Goal: Transaction & Acquisition: Download file/media

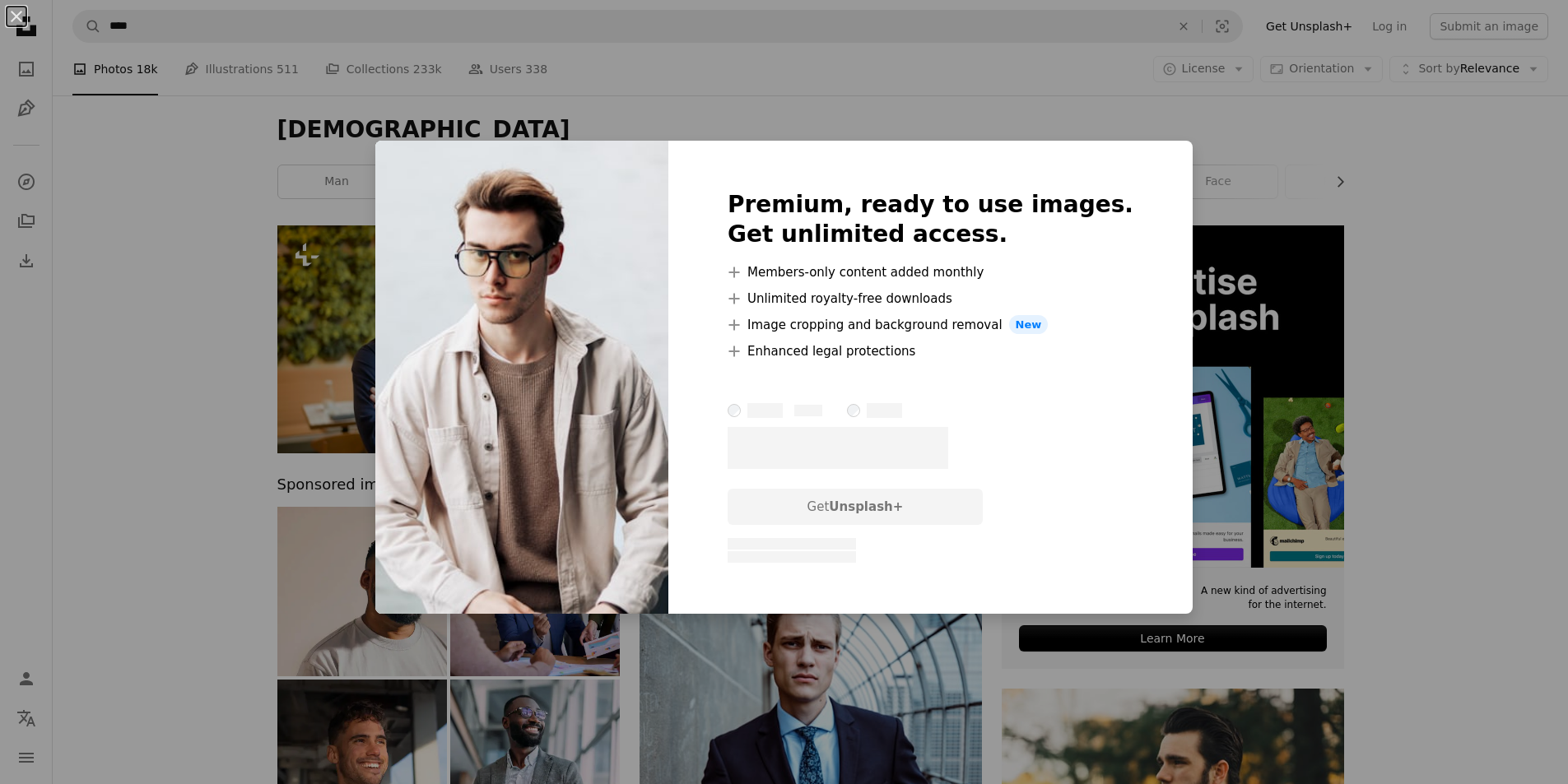
scroll to position [740, 0]
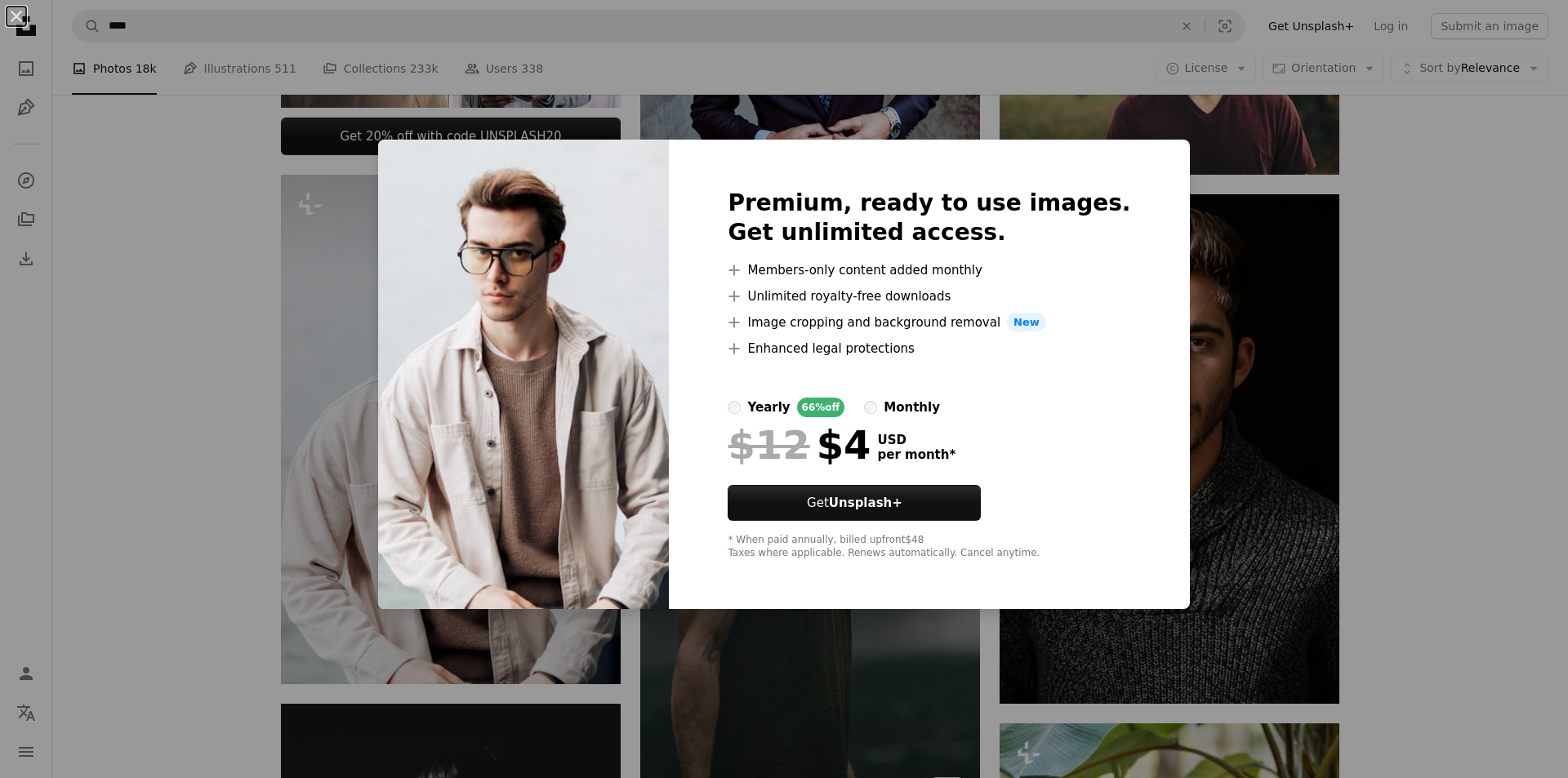
drag, startPoint x: 662, startPoint y: 688, endPoint x: 659, endPoint y: 677, distance: 11.4
click at [662, 686] on div "An X shape Premium, ready to use images. Get unlimited access. A plus sign Memb…" at bounding box center [784, 389] width 1568 height 778
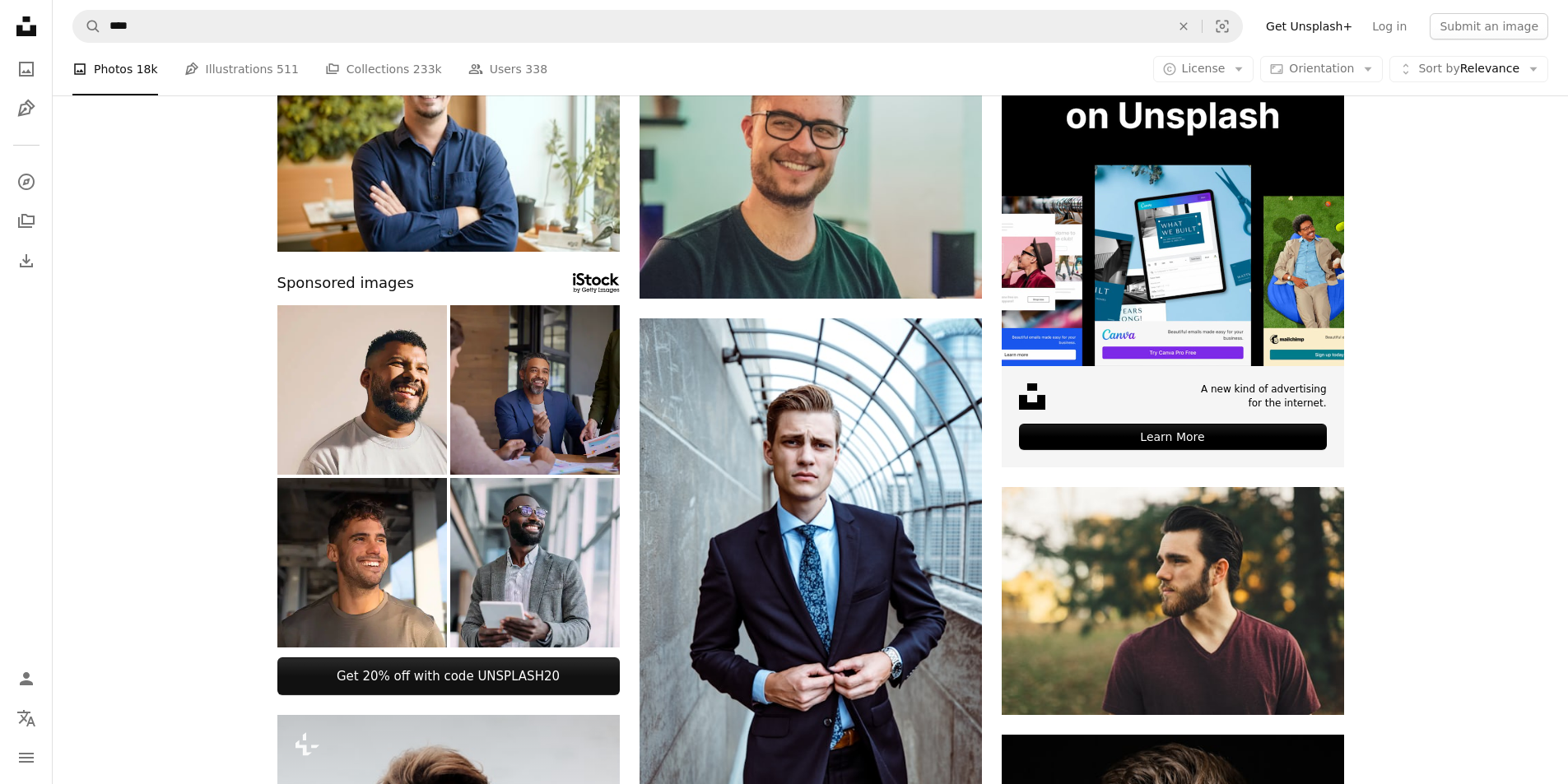
scroll to position [0, 0]
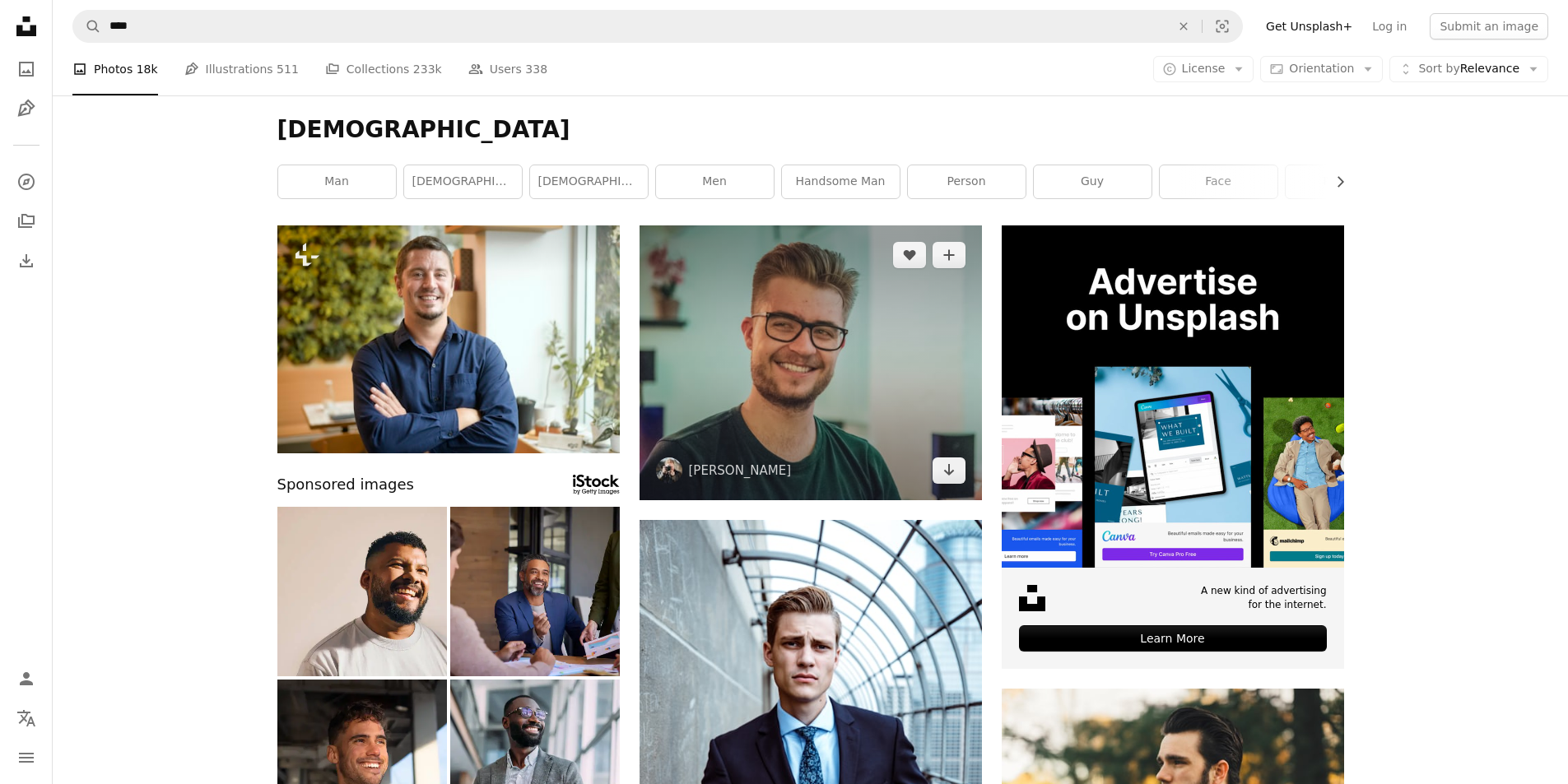
click at [735, 383] on img at bounding box center [811, 362] width 343 height 274
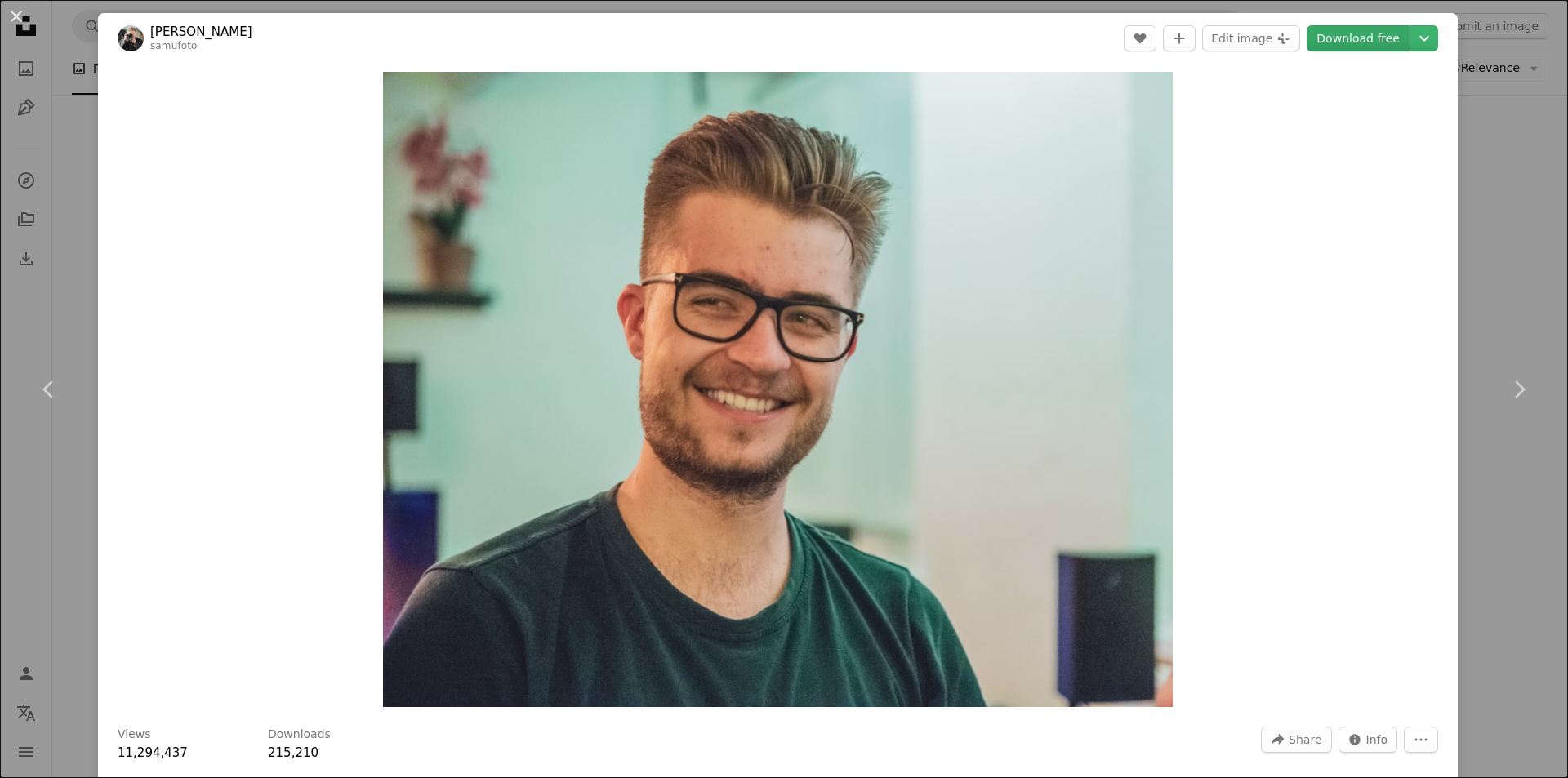
click at [1323, 44] on link "Download free" at bounding box center [1358, 38] width 103 height 26
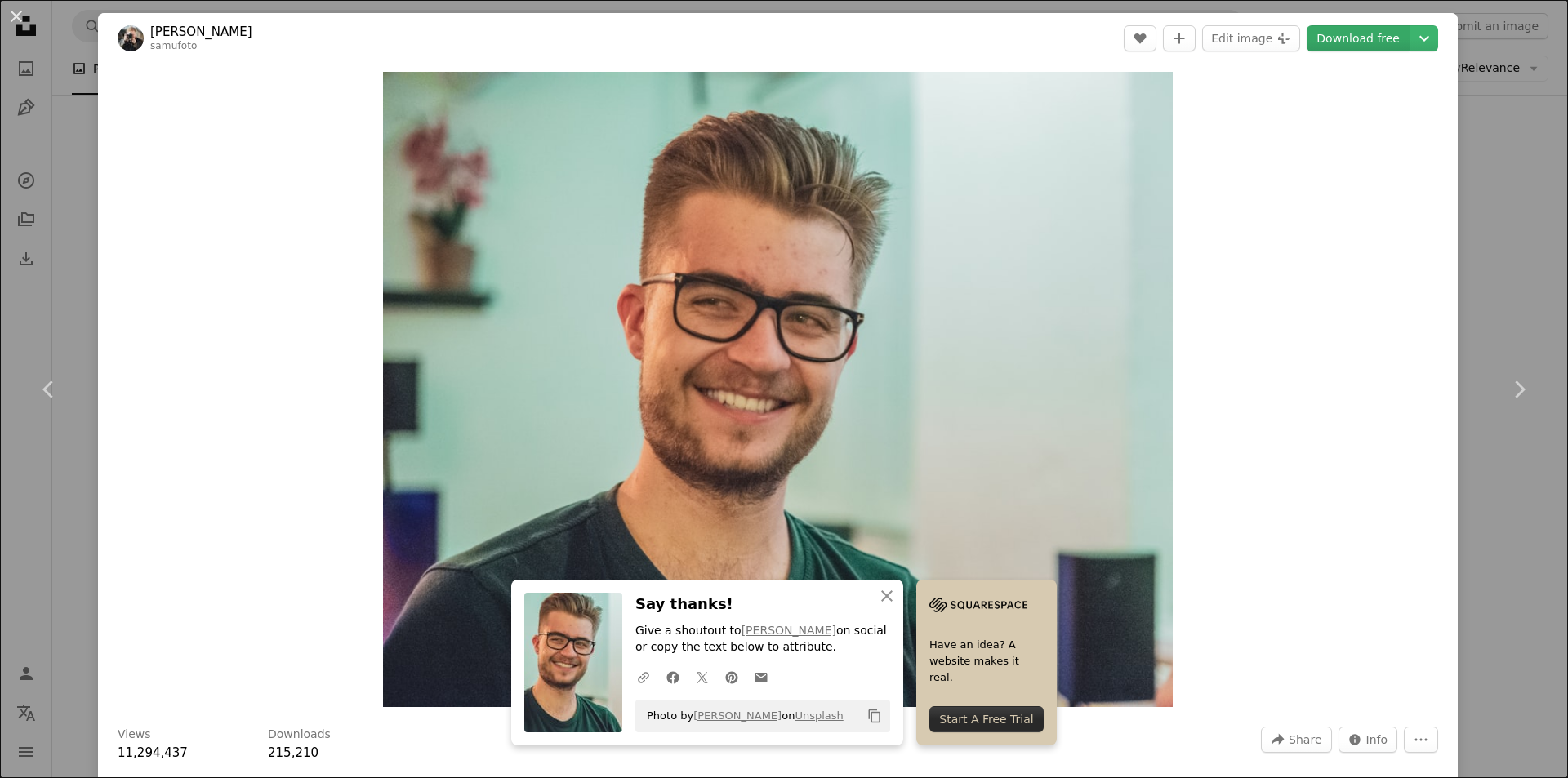
click at [1367, 42] on link "Download free" at bounding box center [1358, 38] width 103 height 26
click at [10, 12] on button "An X shape" at bounding box center [16, 16] width 19 height 19
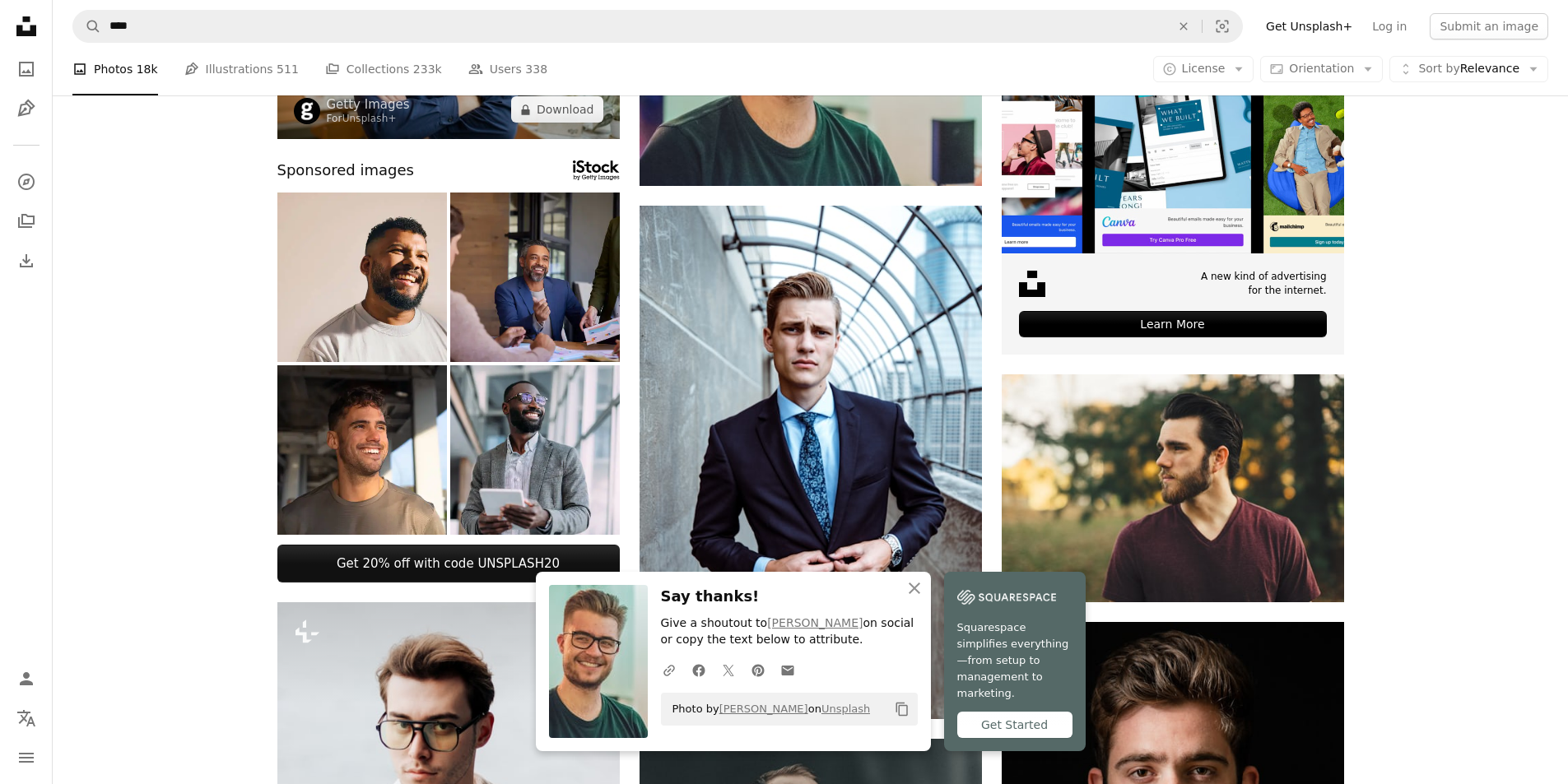
scroll to position [329, 0]
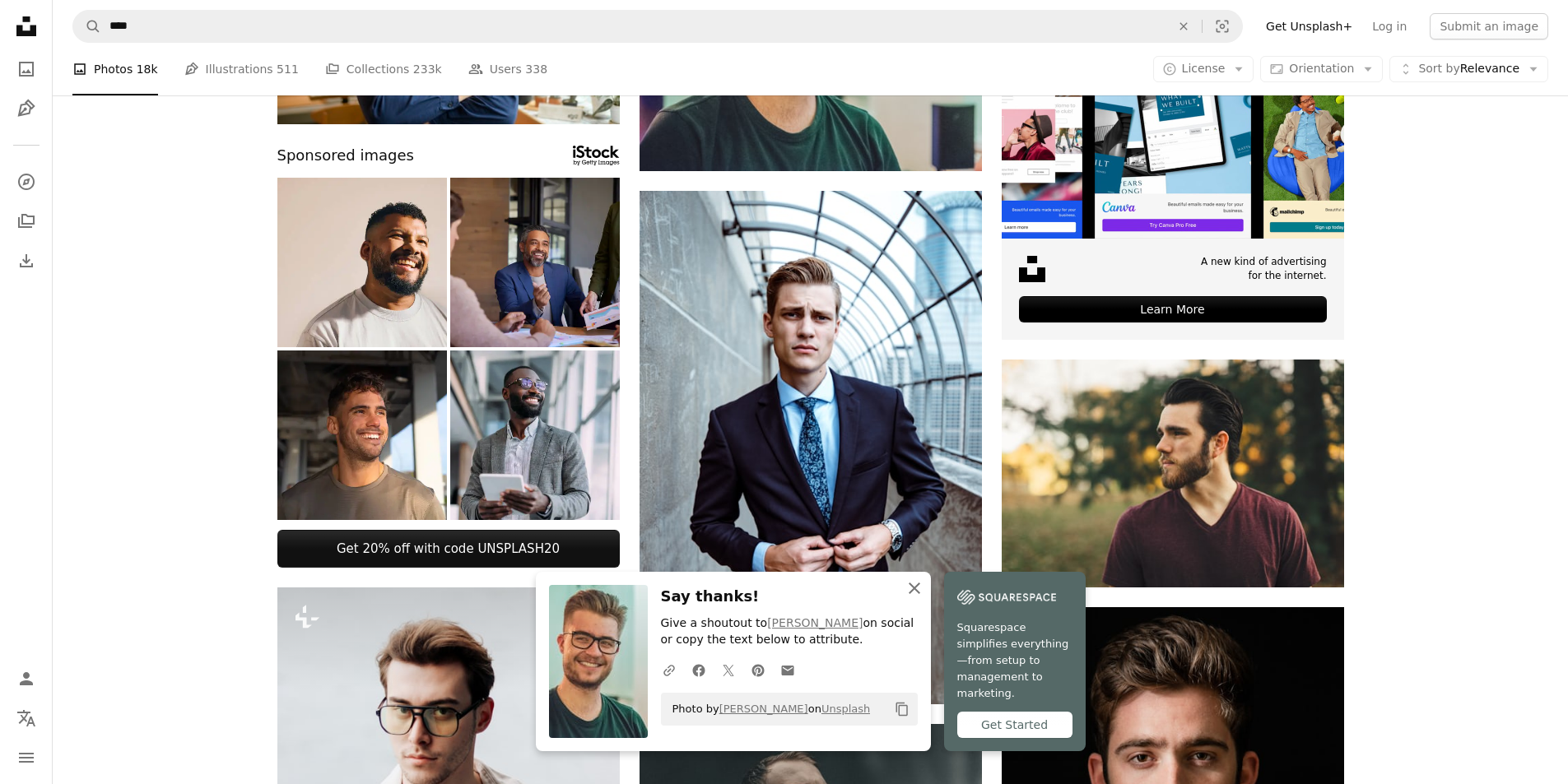
click at [913, 594] on icon "button" at bounding box center [914, 589] width 12 height 12
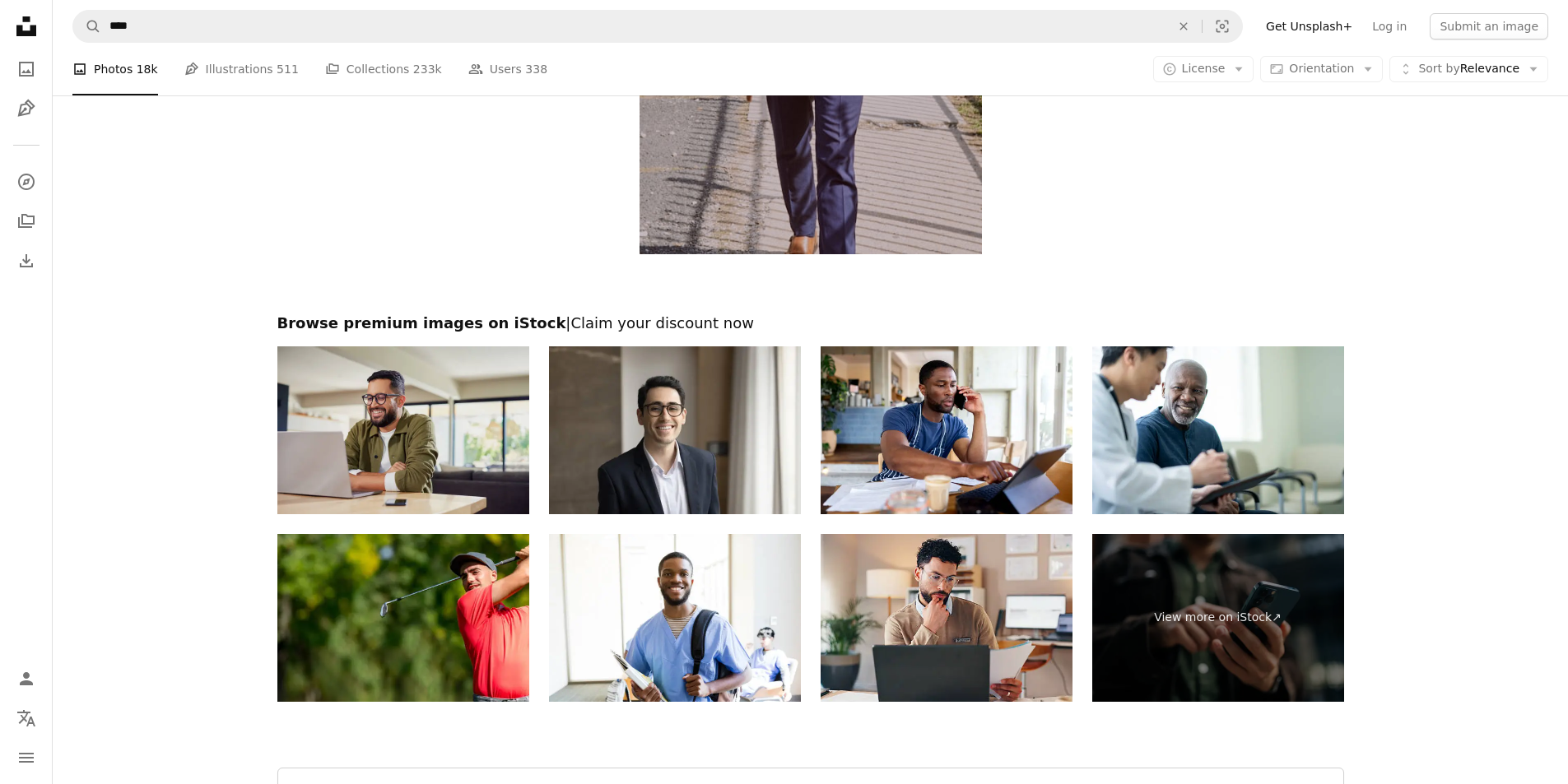
scroll to position [3502, 0]
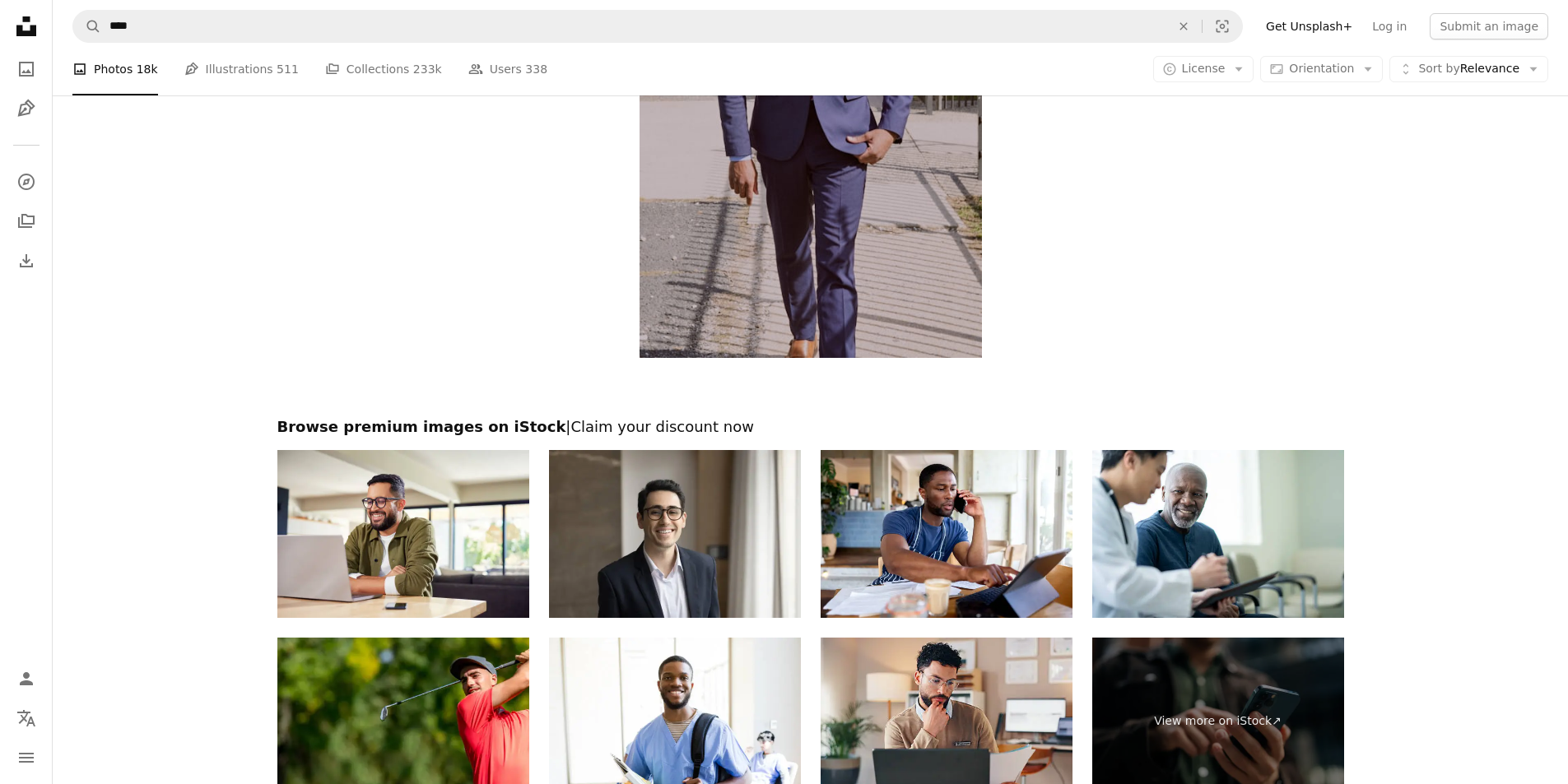
click at [478, 427] on h2 "Browse premium images on iStock | Claim your discount now" at bounding box center [811, 427] width 1067 height 20
click at [474, 435] on h2 "Browse premium images on iStock | Claim your discount now" at bounding box center [811, 427] width 1067 height 20
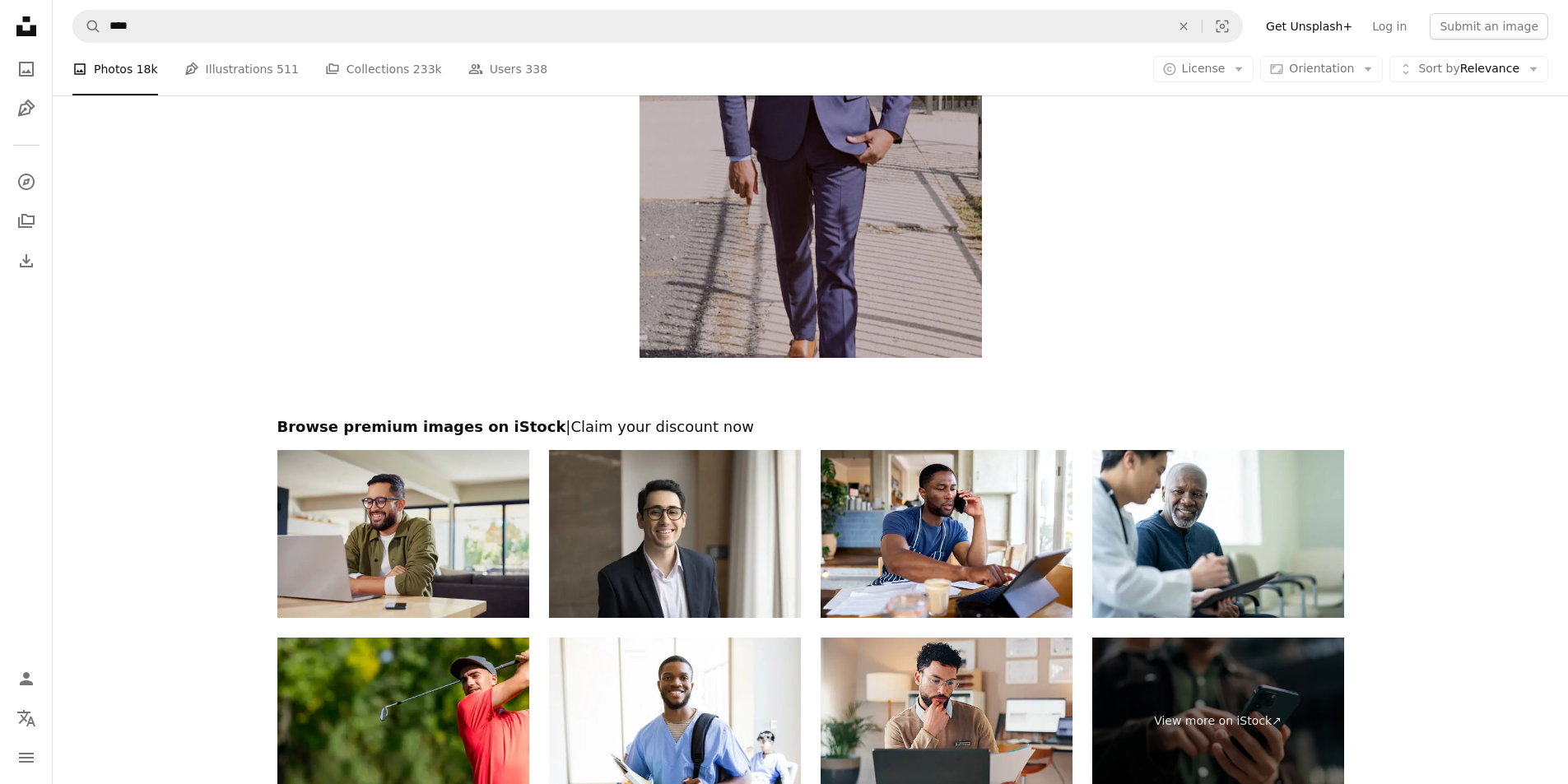
click at [461, 479] on img at bounding box center [403, 534] width 252 height 168
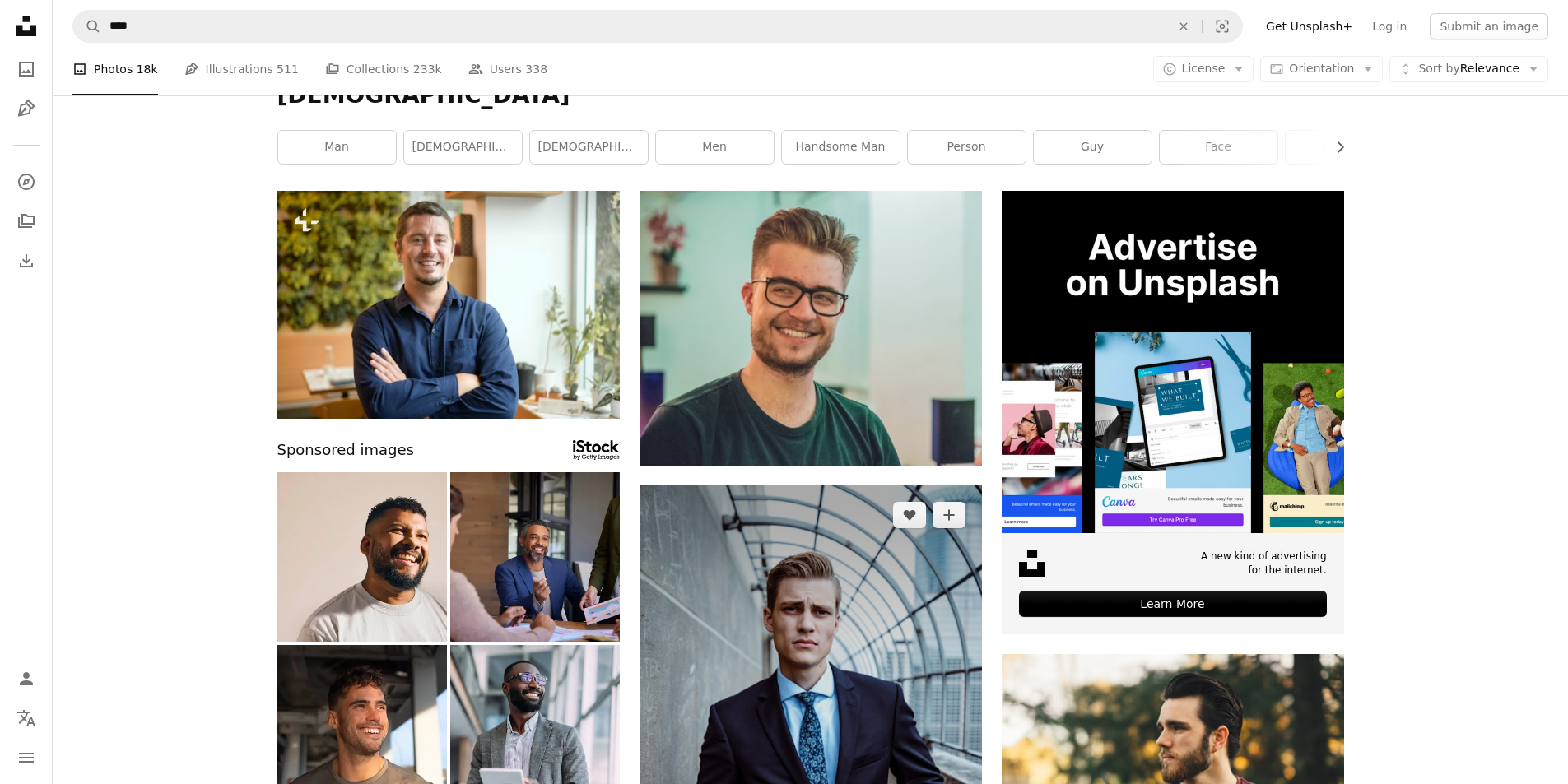
scroll to position [0, 0]
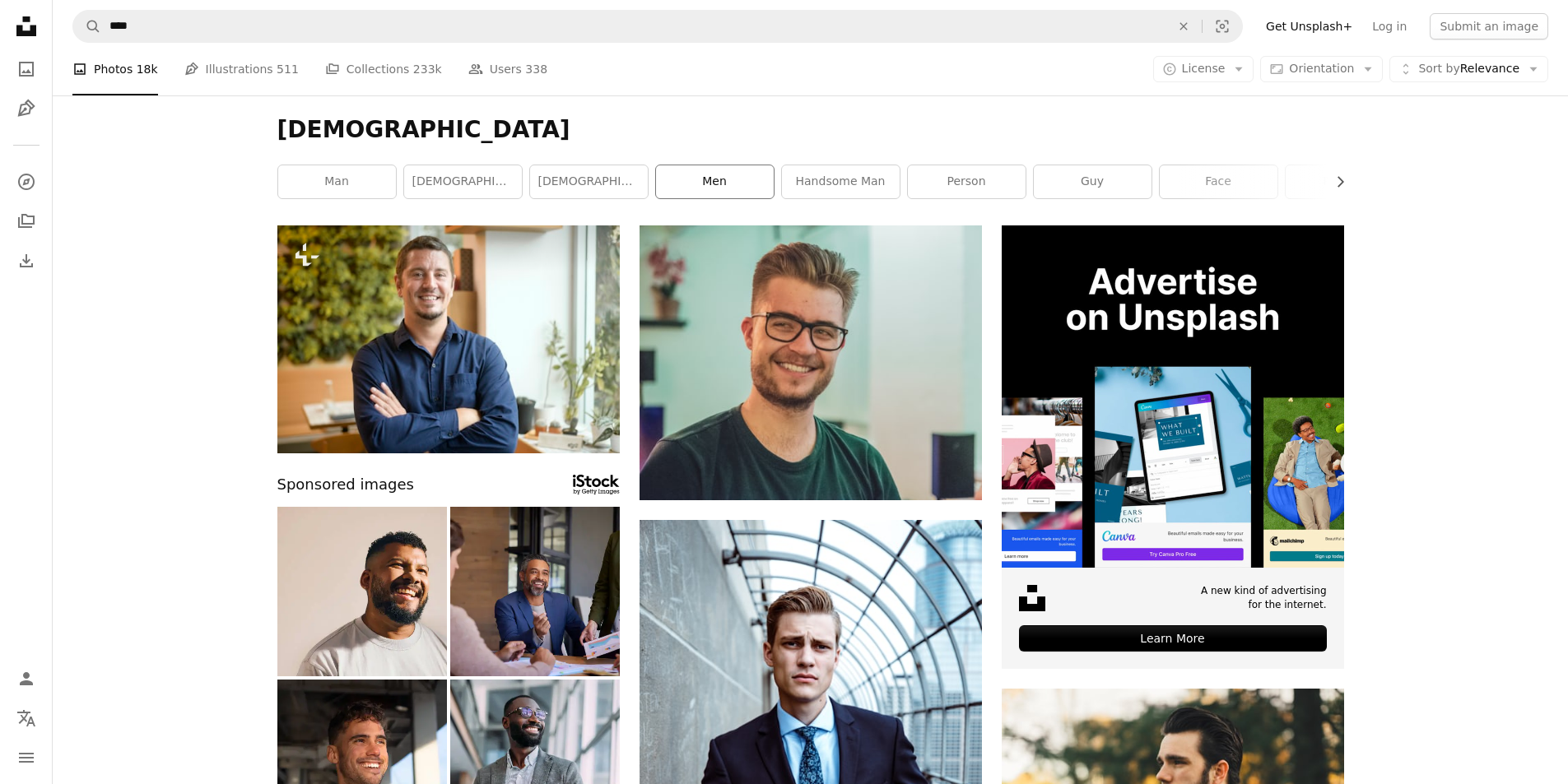
click at [730, 186] on link "men" at bounding box center [715, 182] width 118 height 33
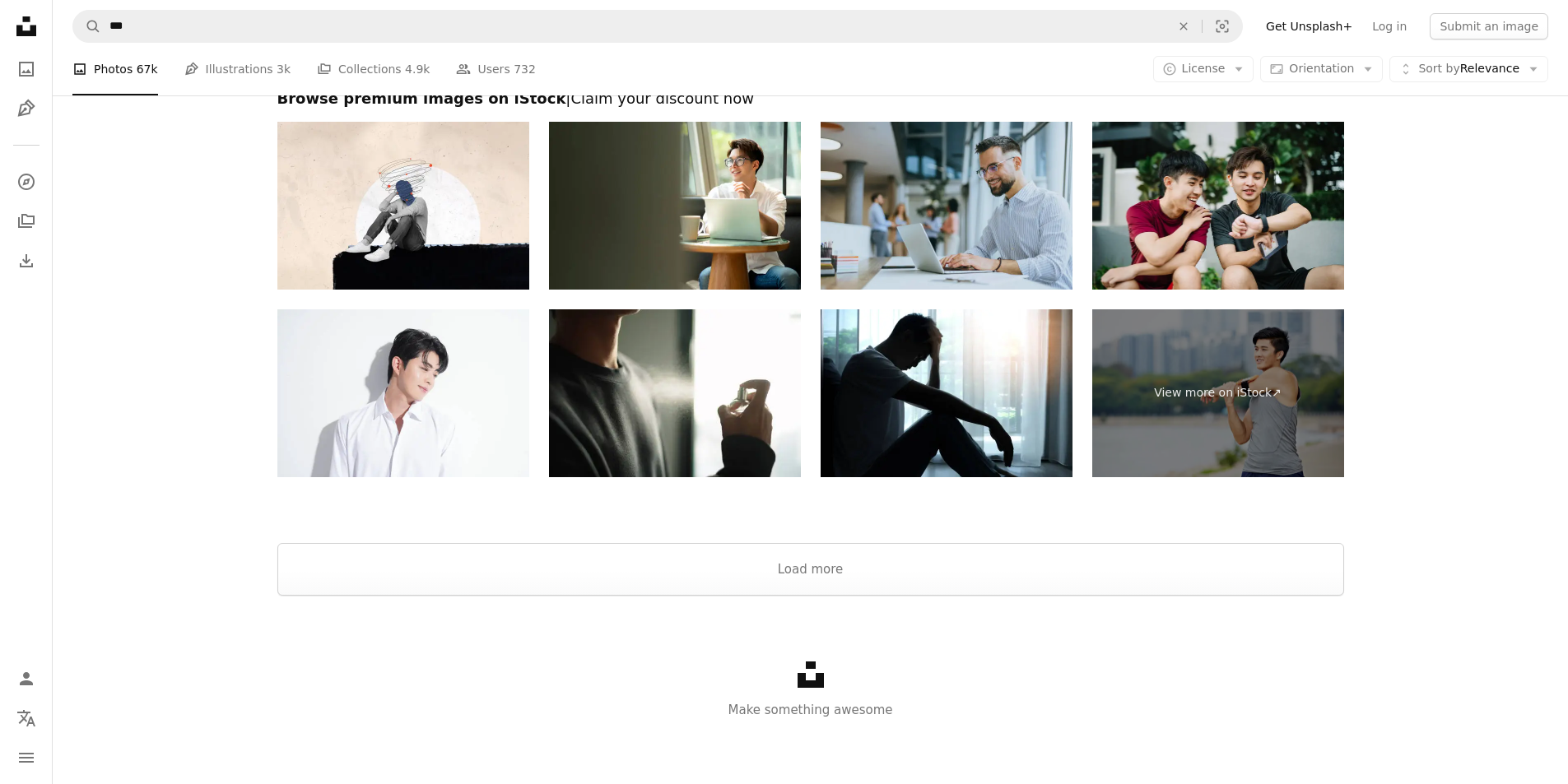
scroll to position [4095, 0]
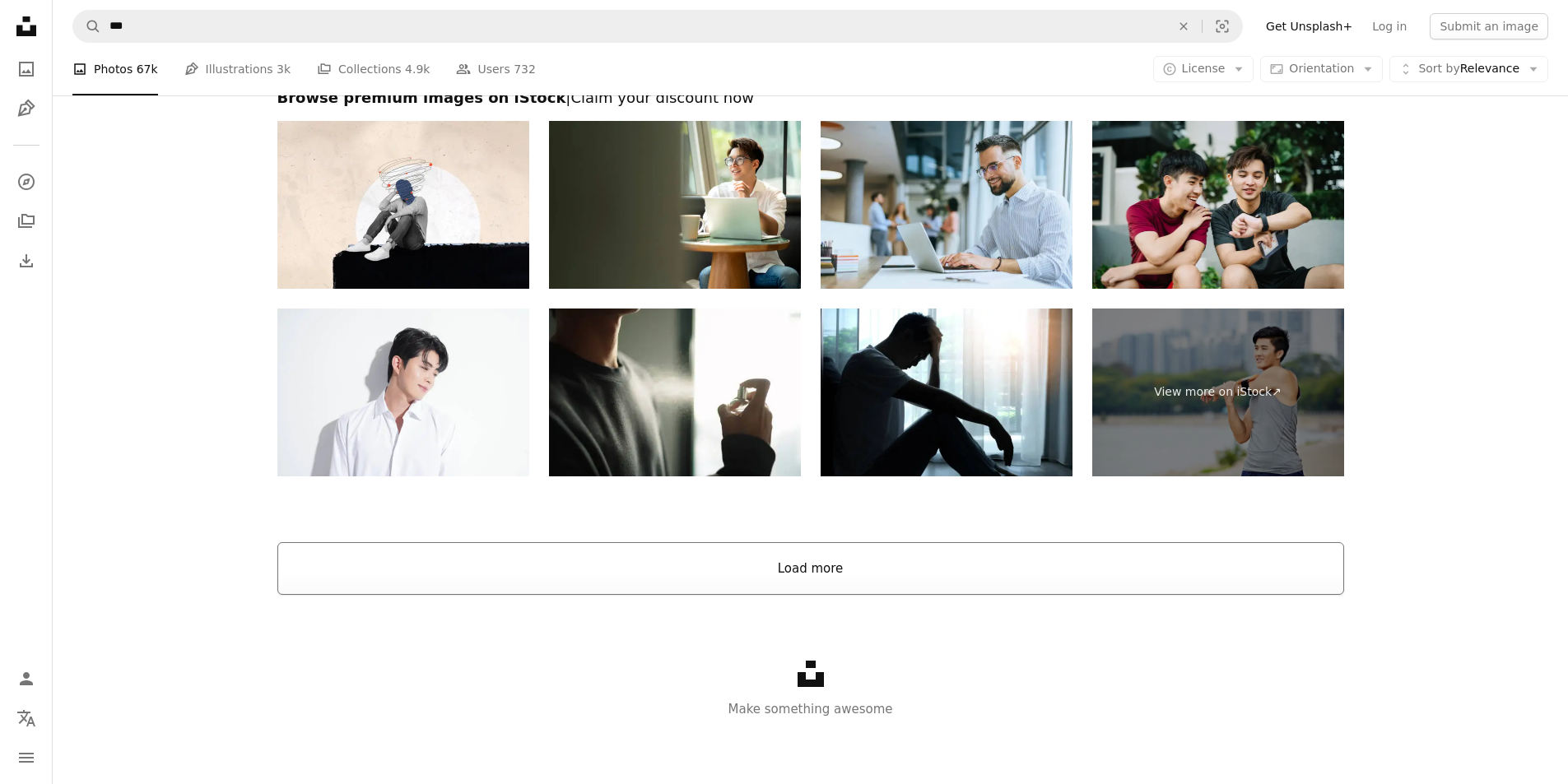
click at [921, 561] on button "Load more" at bounding box center [811, 568] width 1067 height 53
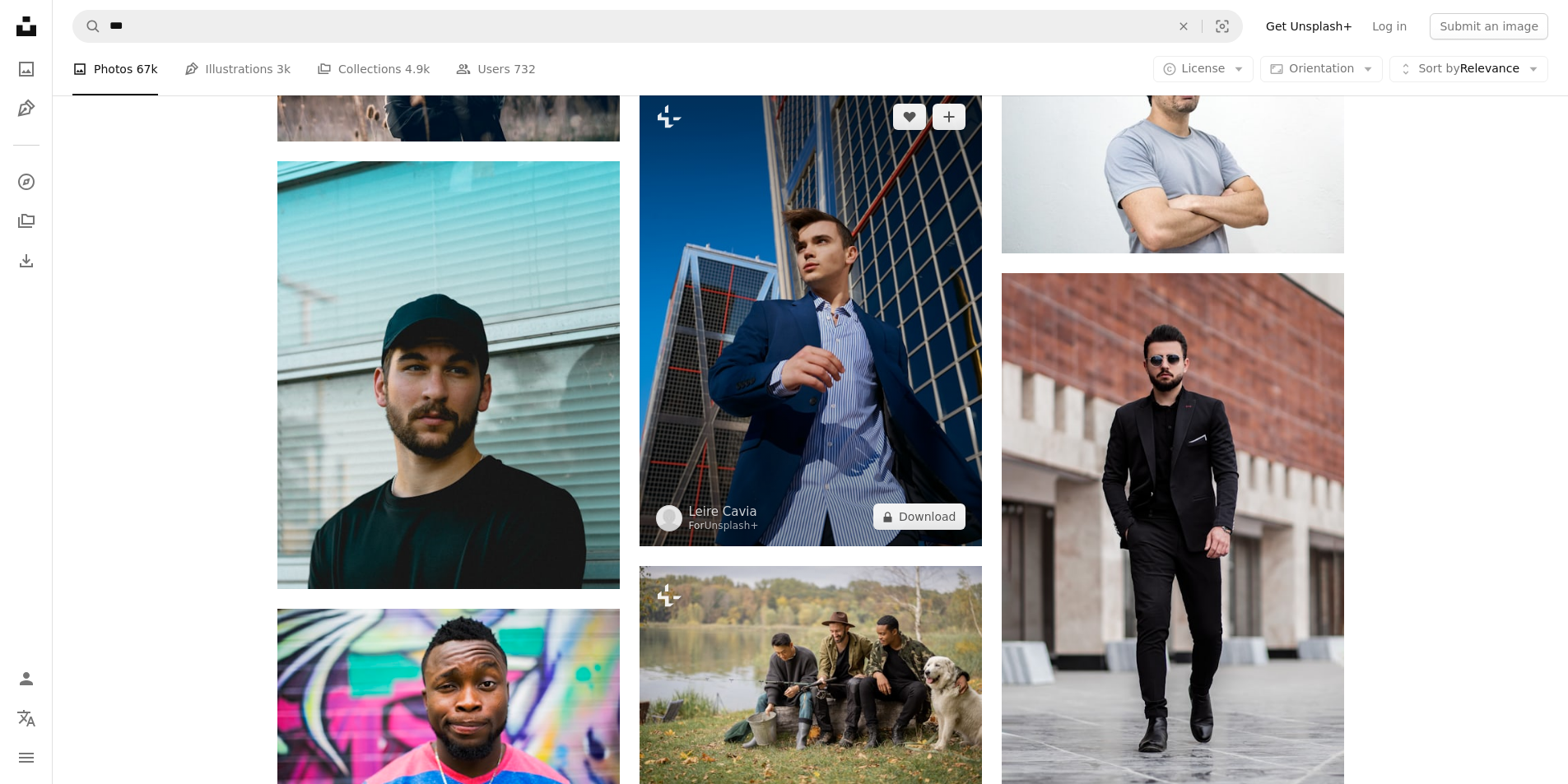
scroll to position [6152, 0]
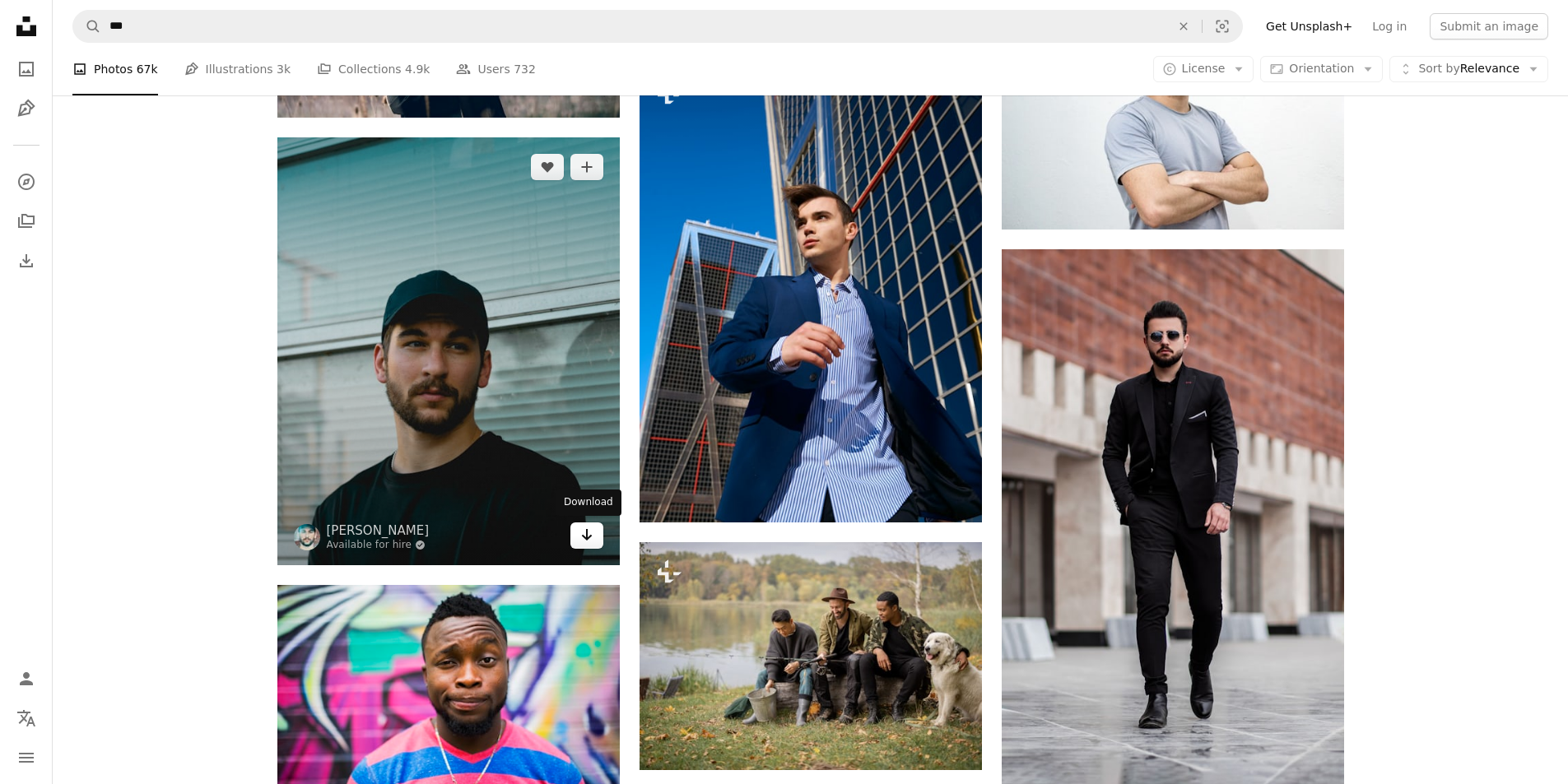
click at [588, 536] on icon "Arrow pointing down" at bounding box center [586, 535] width 13 height 20
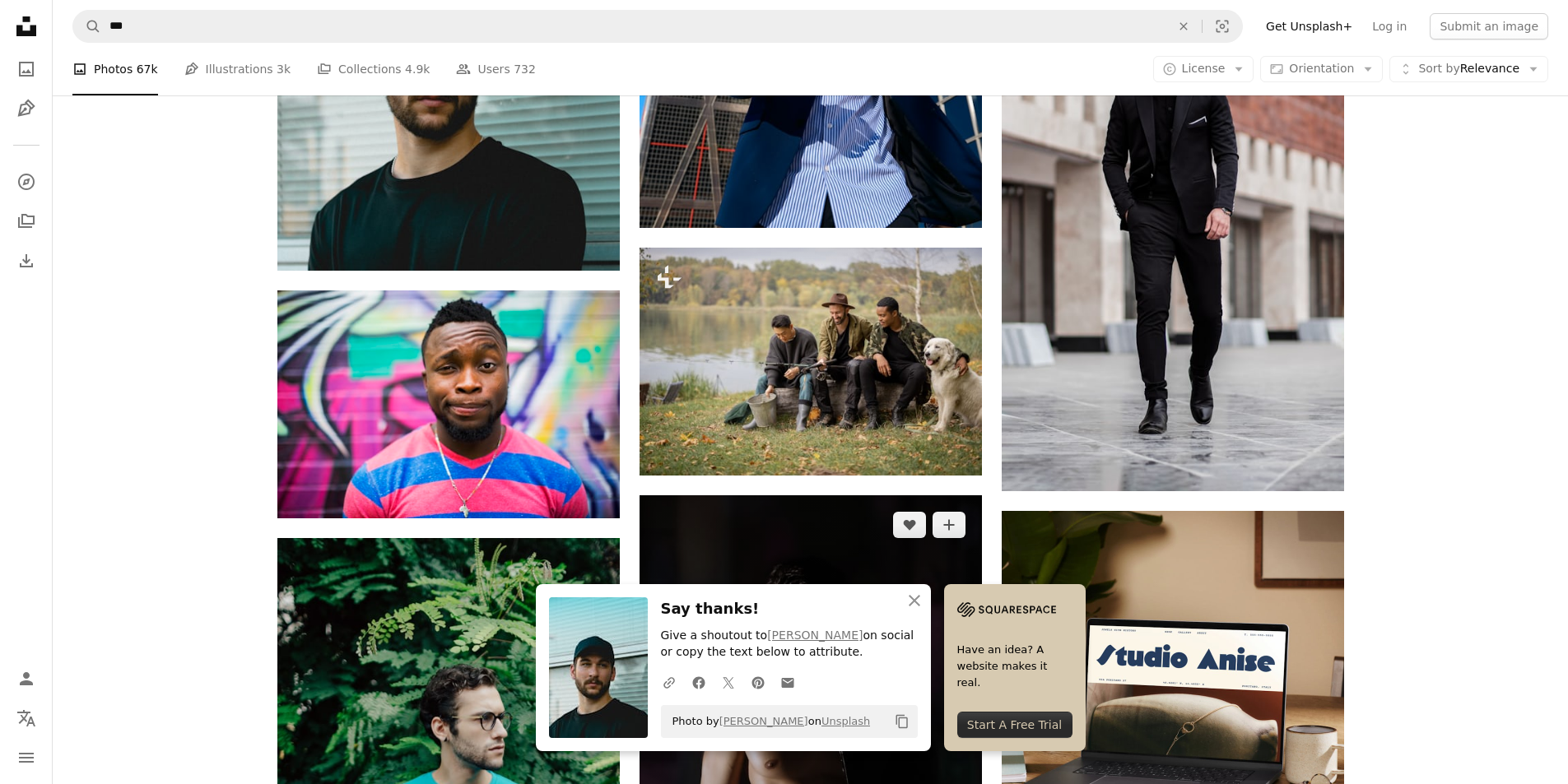
scroll to position [6481, 0]
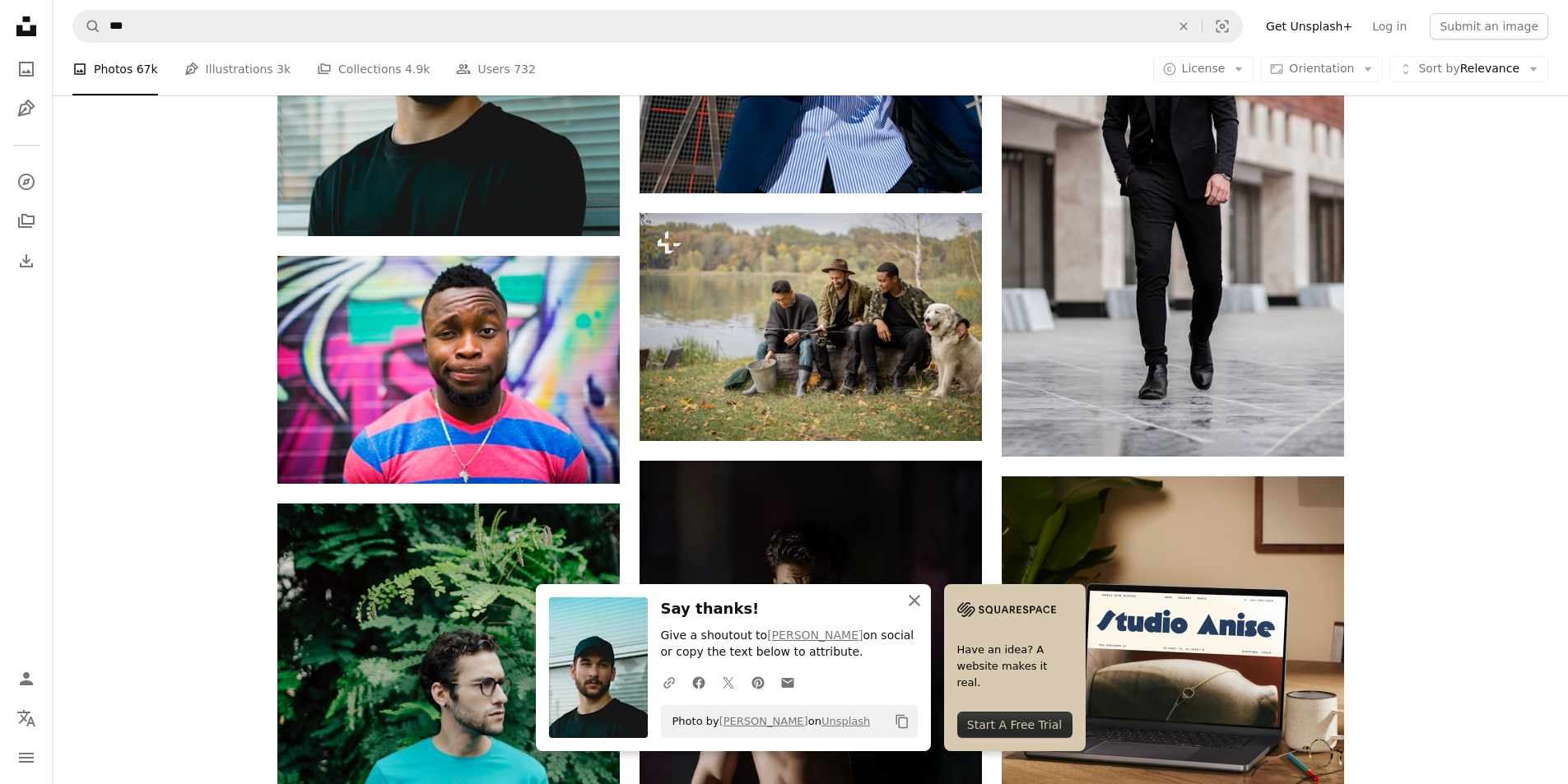
click at [915, 597] on icon "An X shape" at bounding box center [914, 600] width 20 height 20
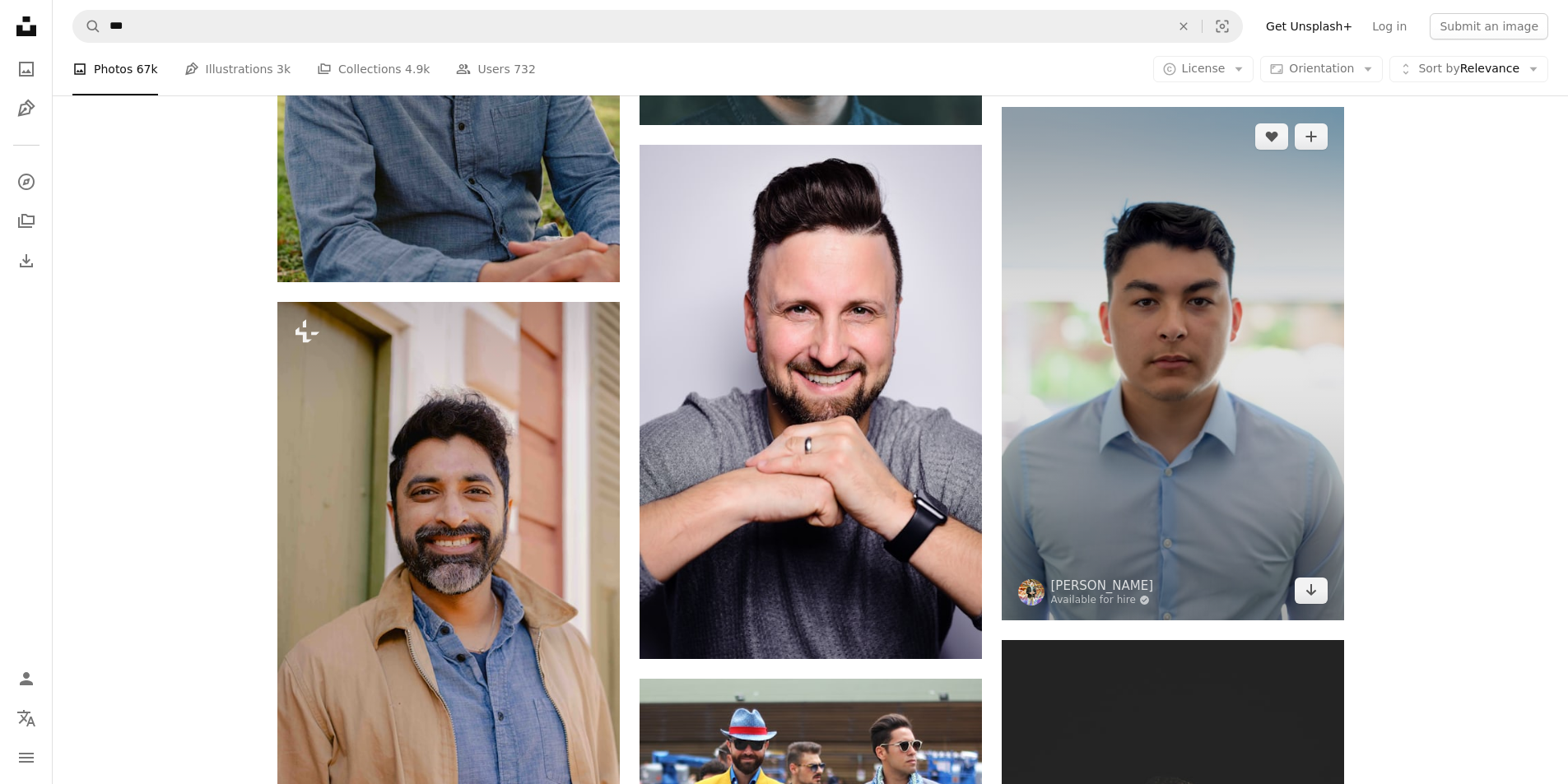
scroll to position [14544, 0]
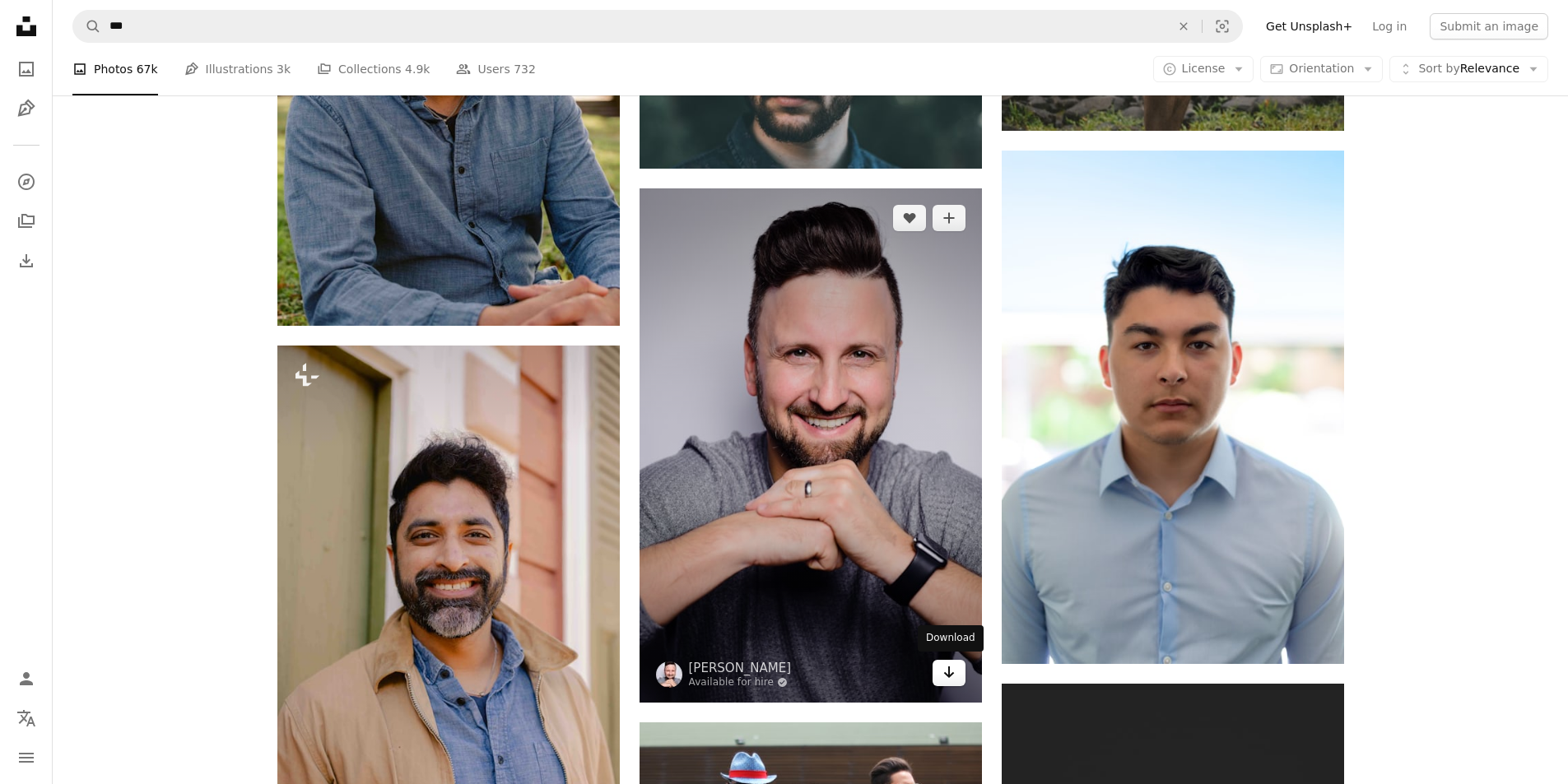
click at [943, 667] on icon "Arrow pointing down" at bounding box center [949, 672] width 13 height 20
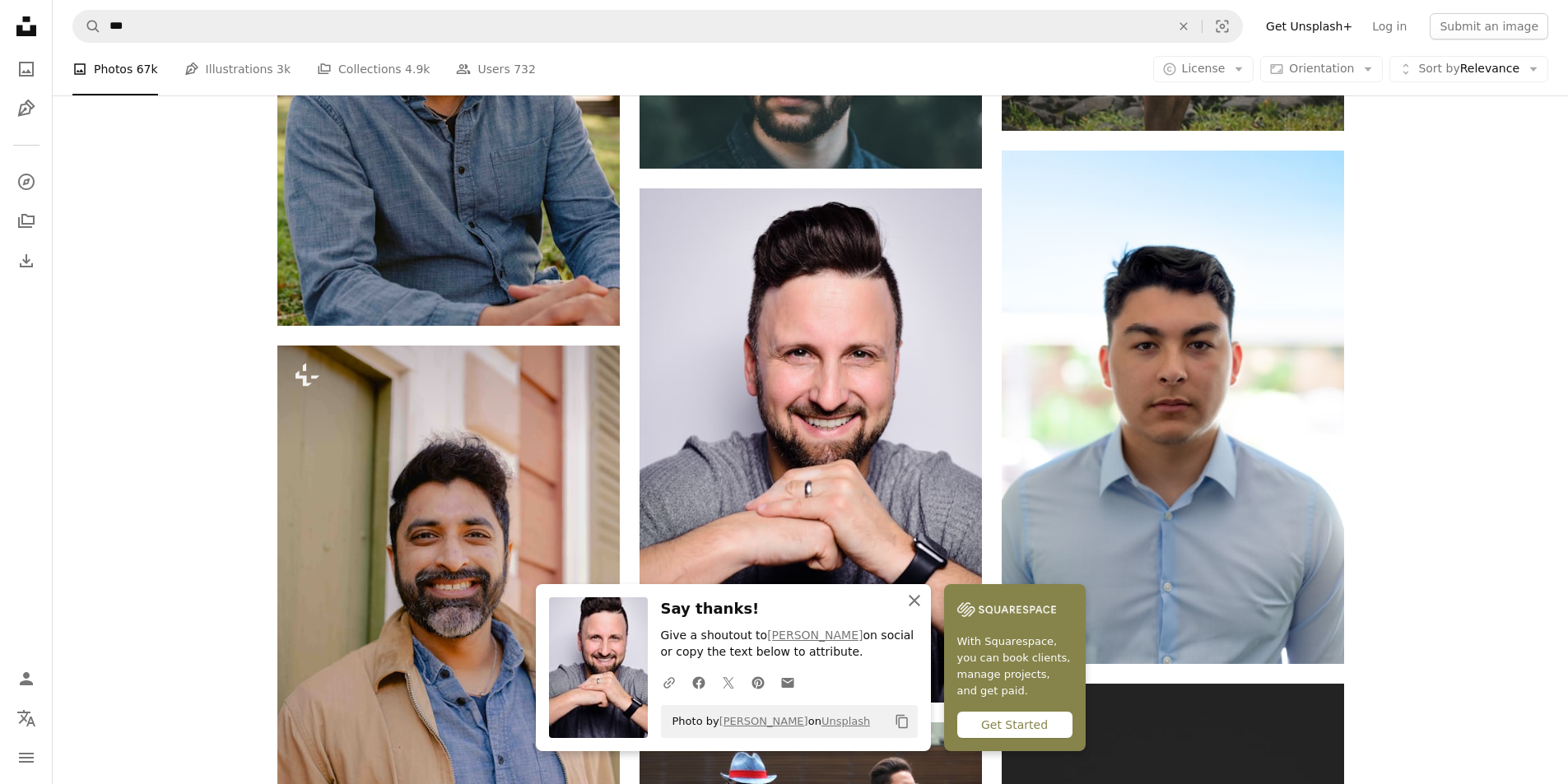
click at [914, 608] on icon "An X shape" at bounding box center [914, 600] width 20 height 20
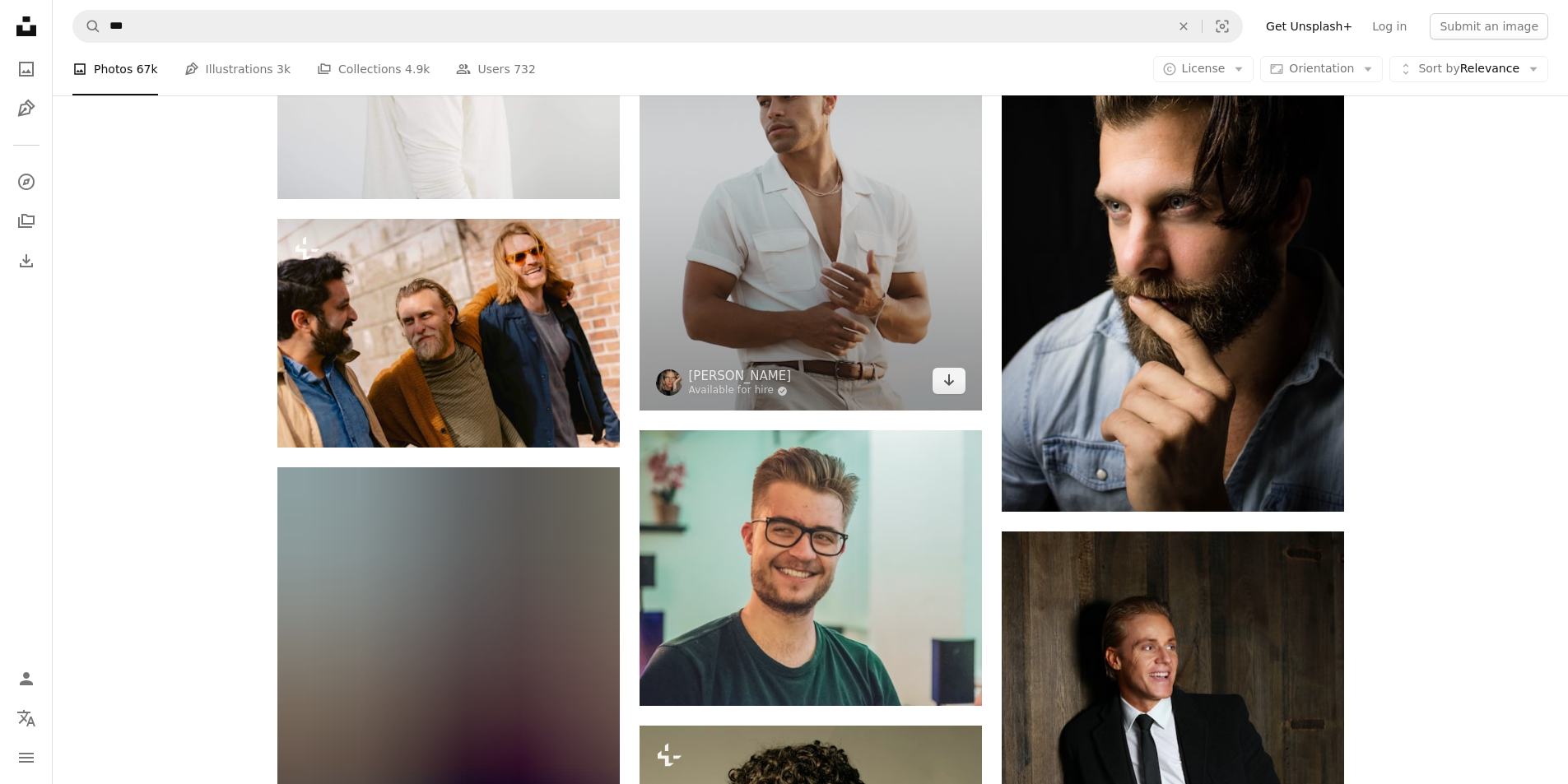
scroll to position [17341, 0]
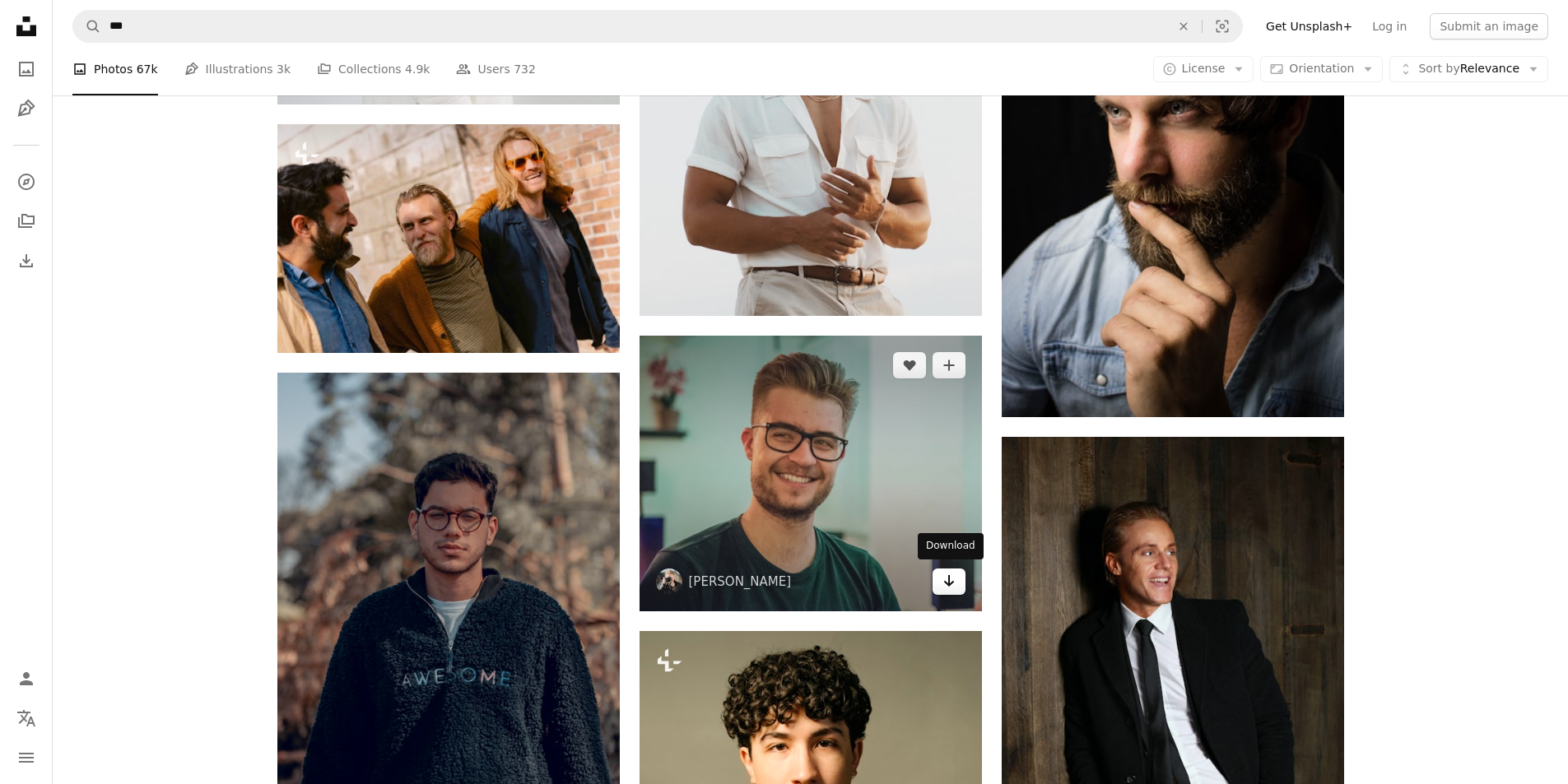
click at [944, 579] on icon "Arrow pointing down" at bounding box center [949, 581] width 13 height 20
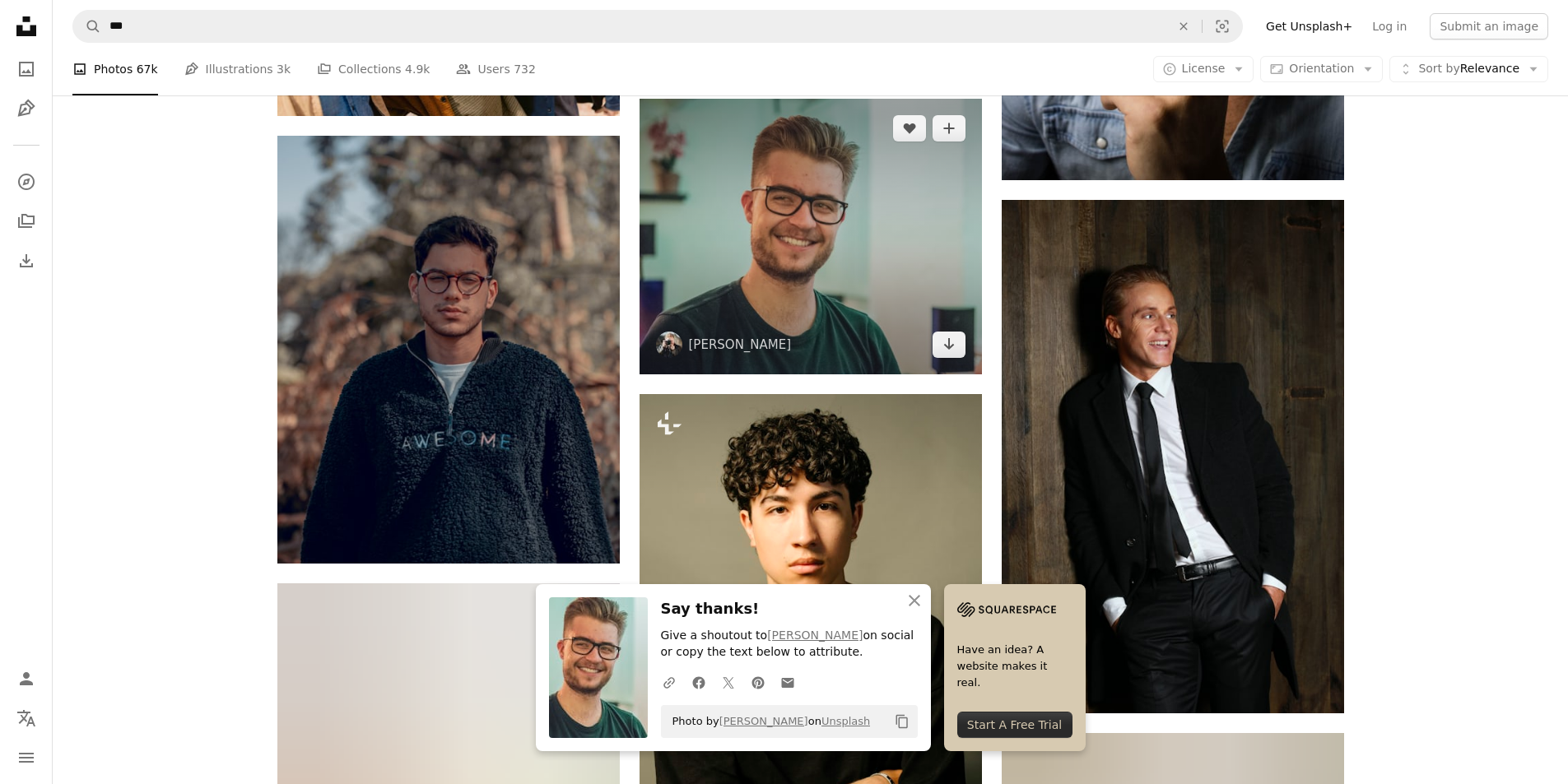
scroll to position [17588, 0]
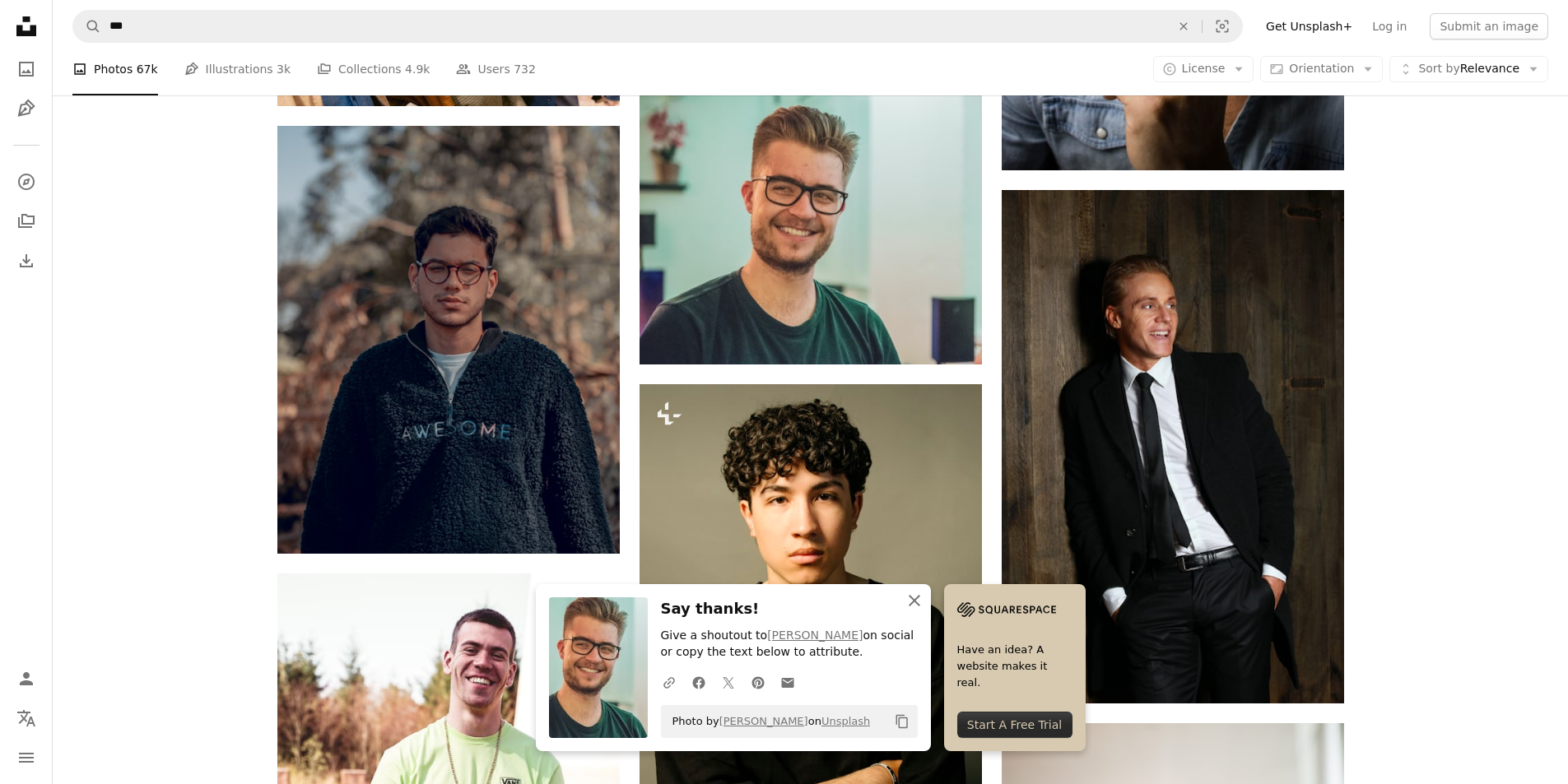
click at [920, 611] on button "An X shape Close" at bounding box center [914, 600] width 33 height 33
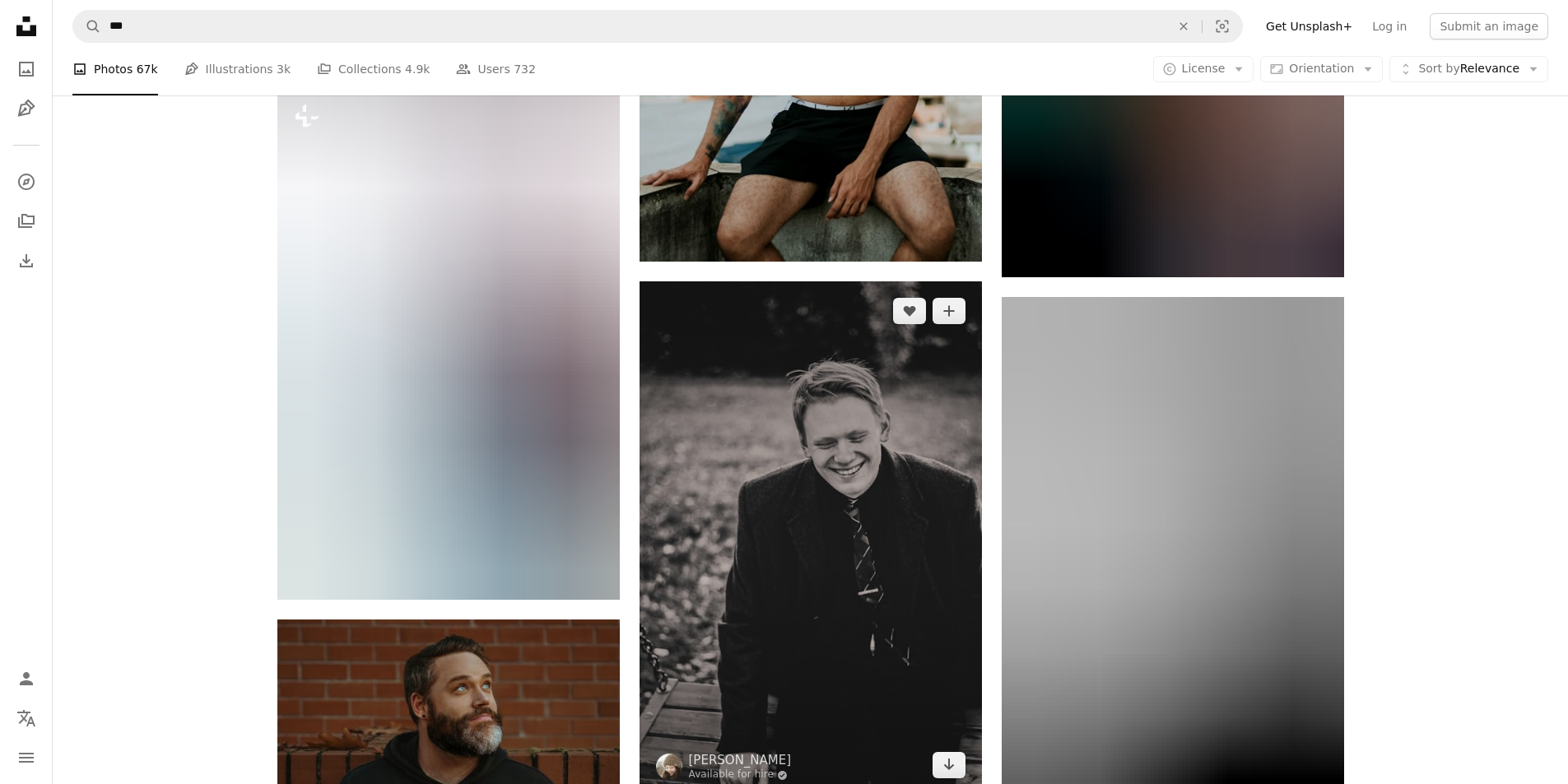
scroll to position [47041, 0]
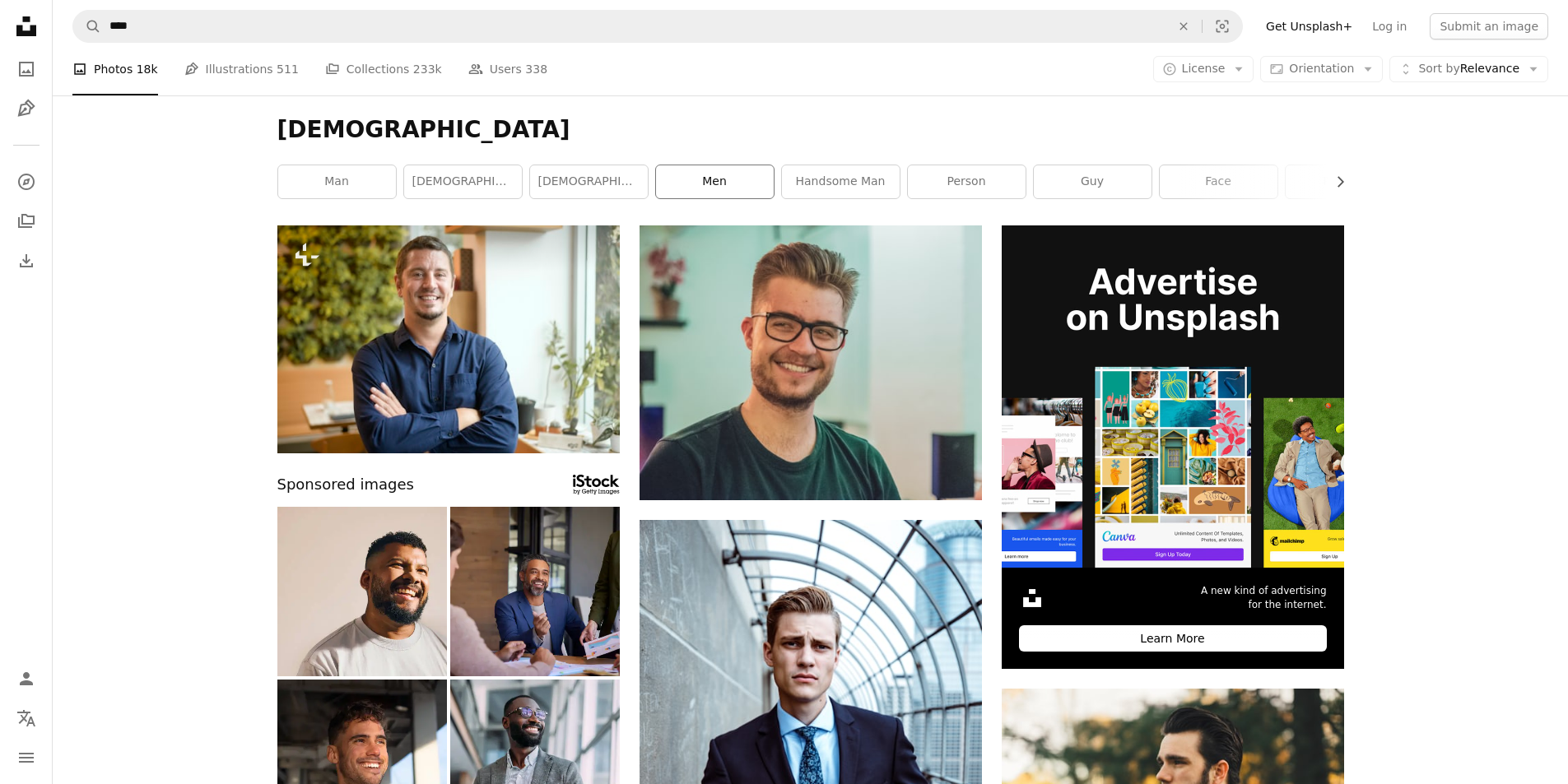
click at [717, 177] on link "men" at bounding box center [715, 182] width 118 height 33
click at [719, 184] on link "men" at bounding box center [715, 182] width 118 height 33
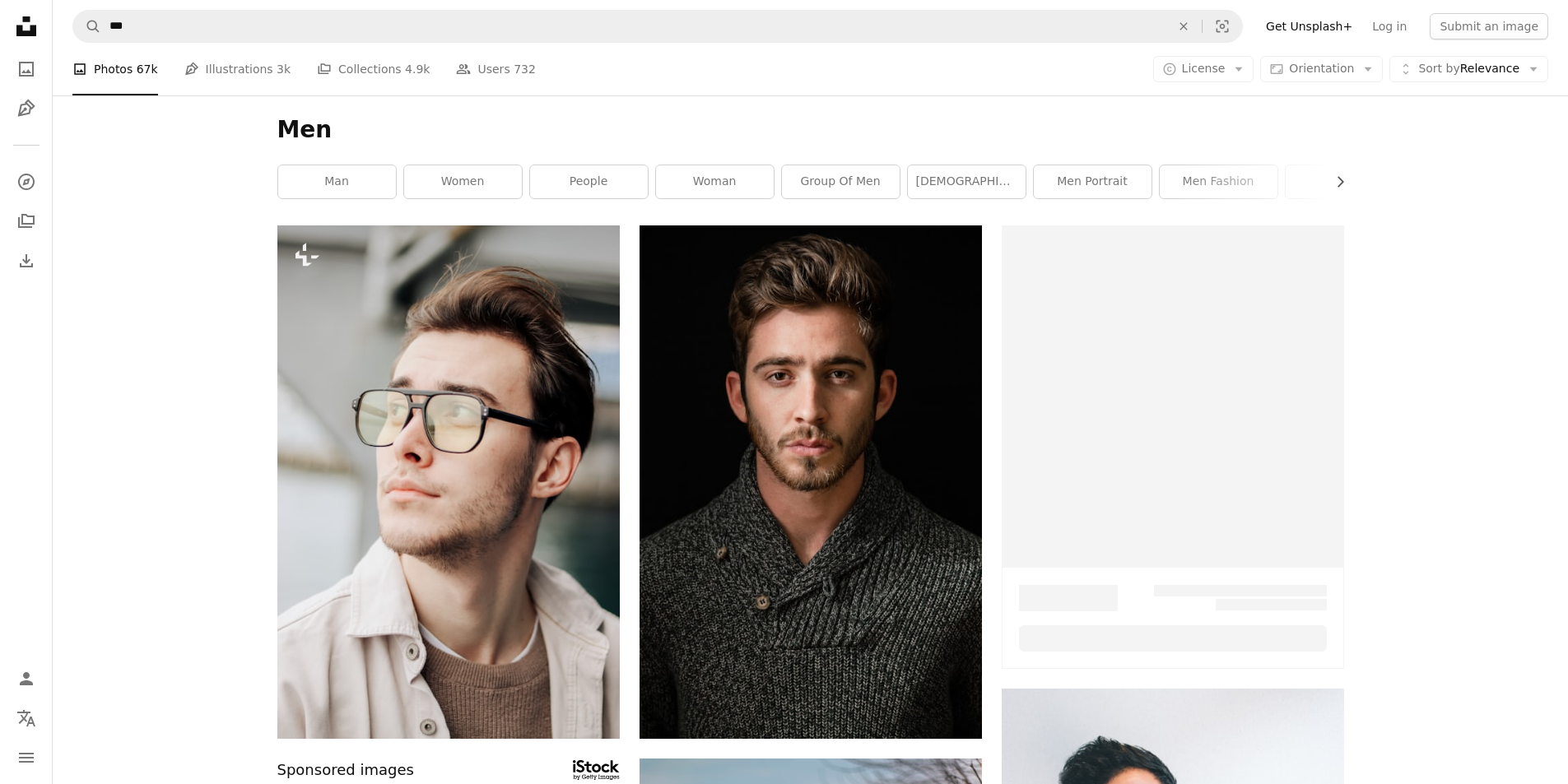
click at [470, 183] on div "man women people woman group of men [DEMOGRAPHIC_DATA] men portrait men fashion…" at bounding box center [811, 182] width 1067 height 34
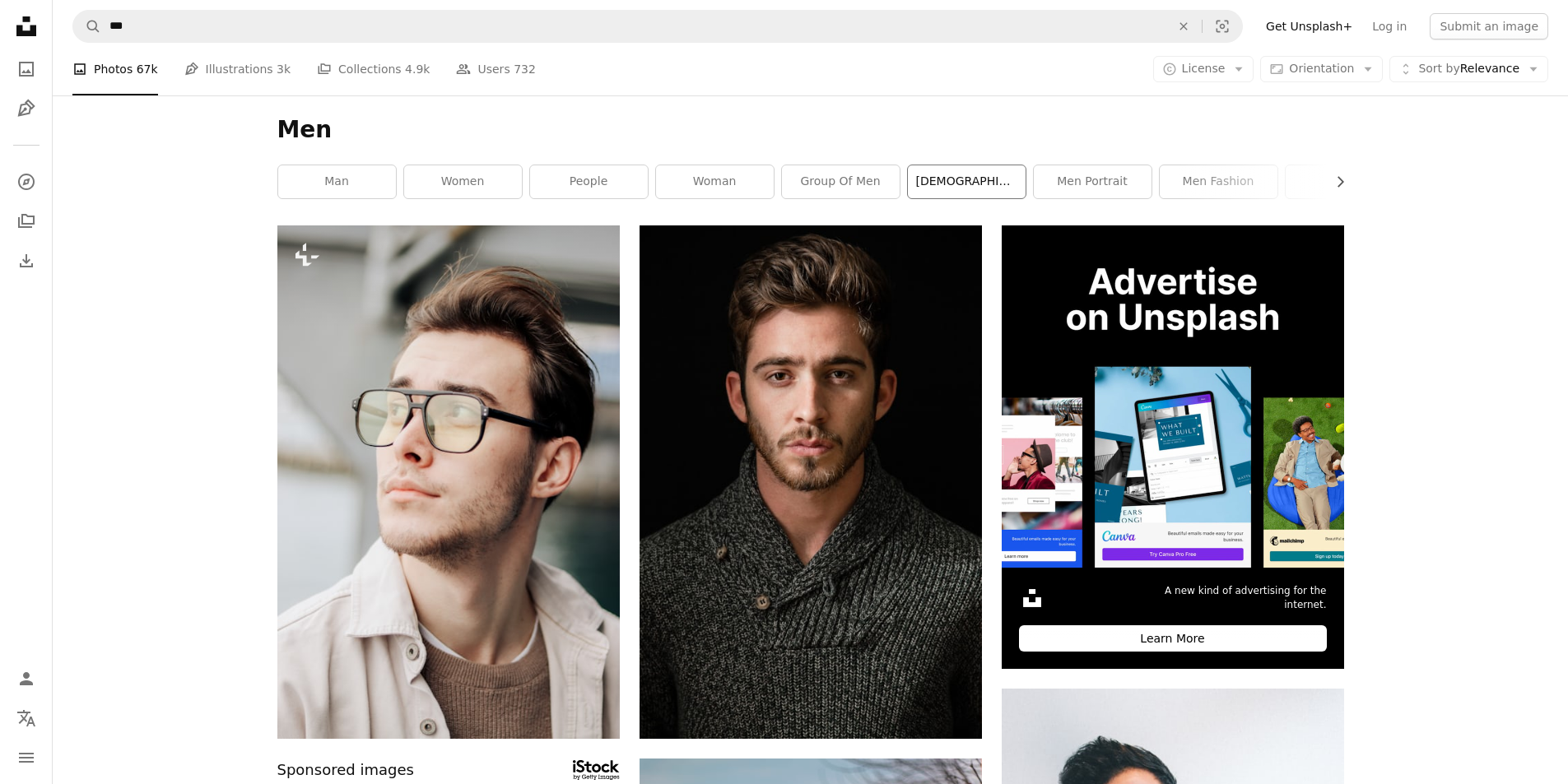
click at [972, 186] on link "[DEMOGRAPHIC_DATA]" at bounding box center [966, 182] width 118 height 33
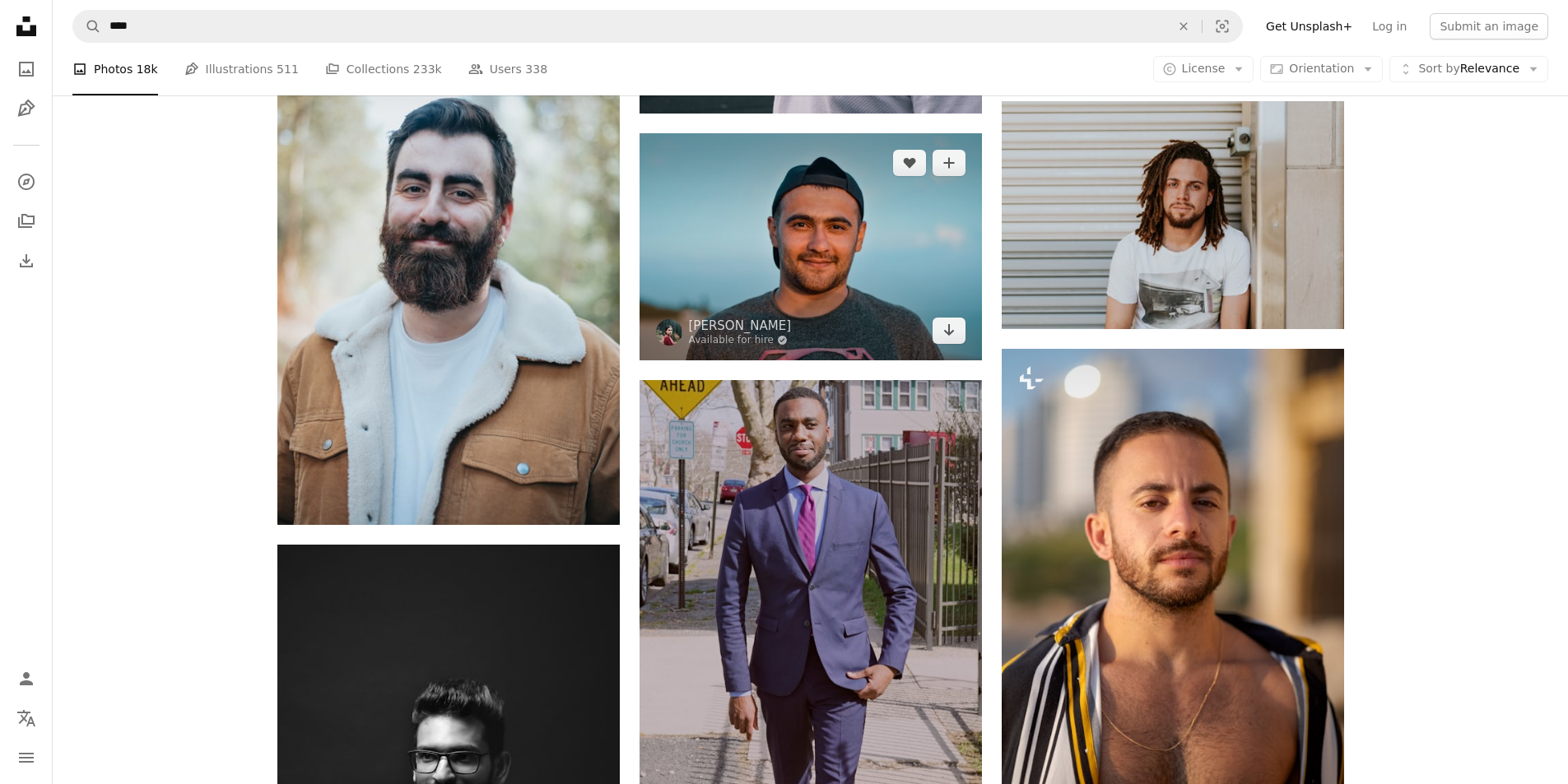
scroll to position [2962, 0]
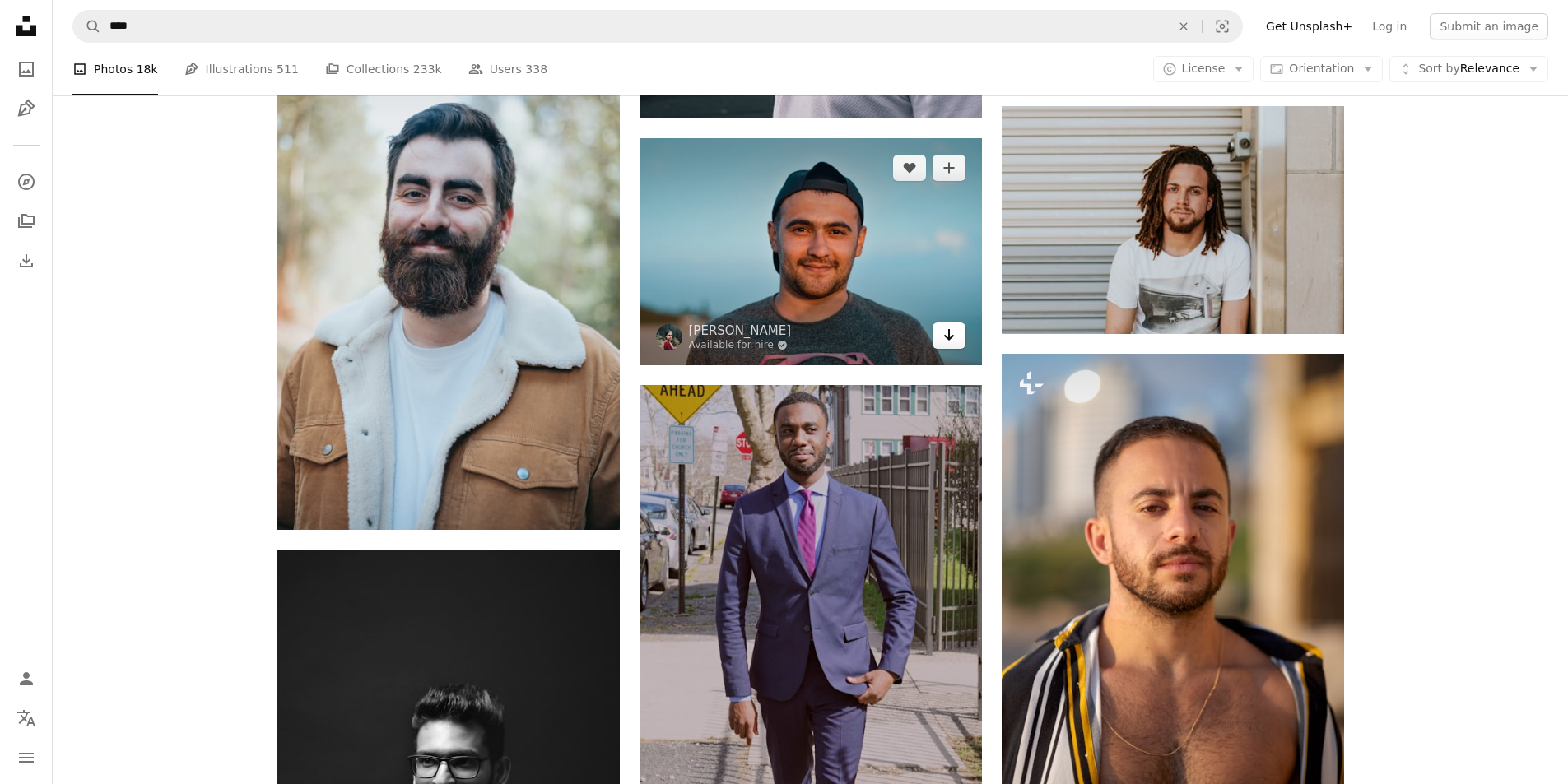
click at [953, 340] on icon "Arrow pointing down" at bounding box center [949, 335] width 13 height 20
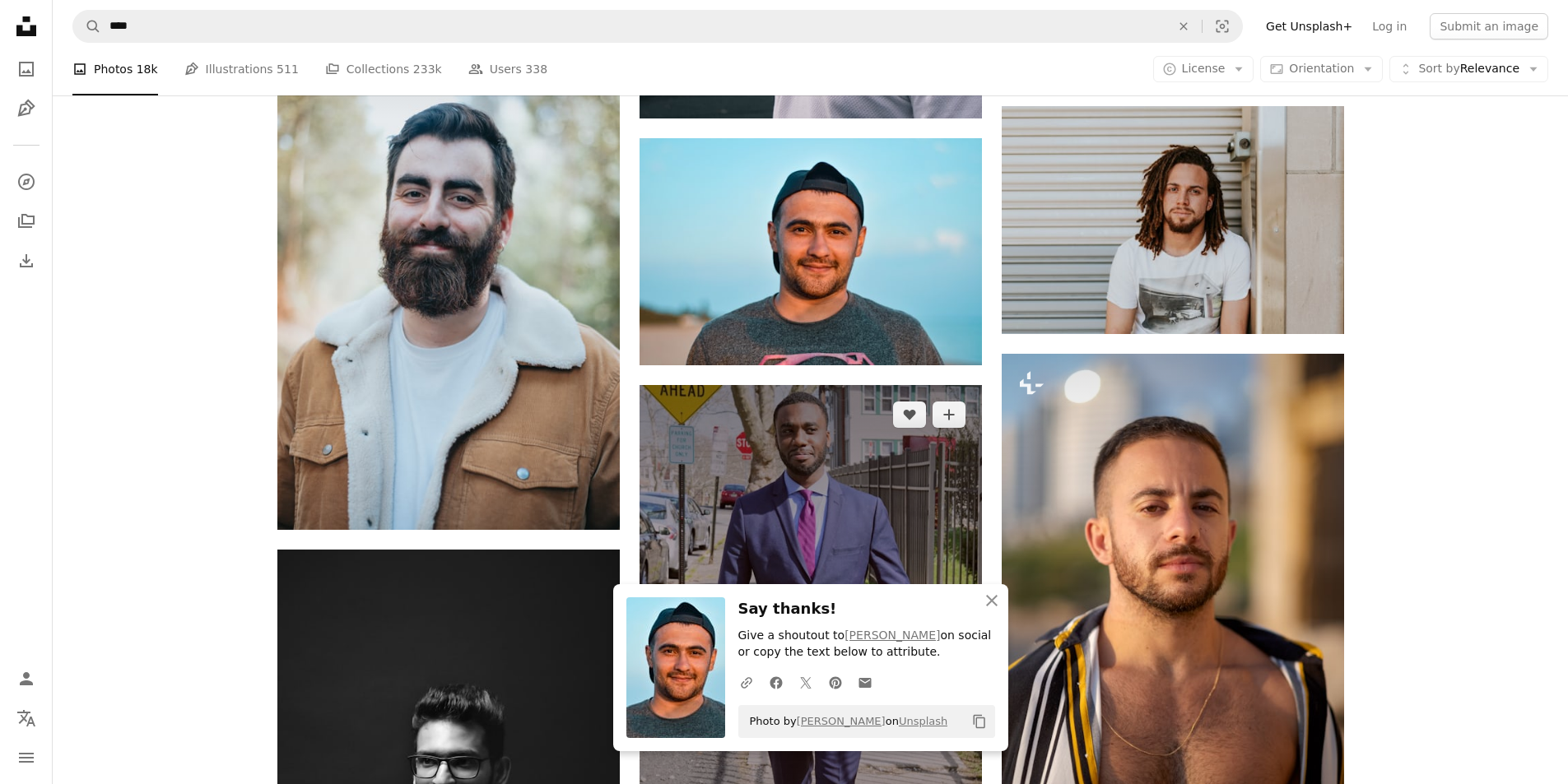
scroll to position [3537, 0]
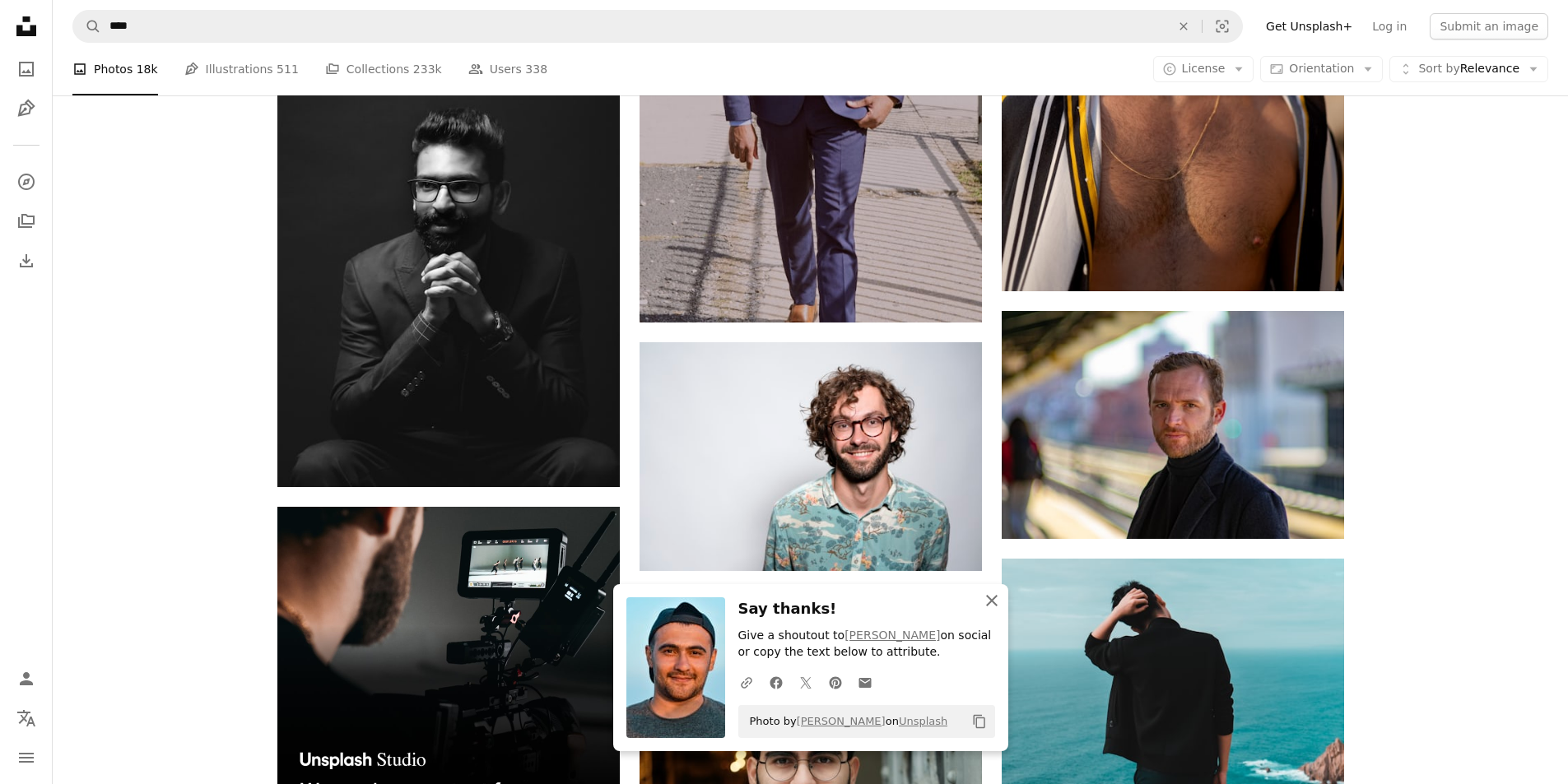
click at [993, 600] on icon "button" at bounding box center [993, 600] width 12 height 12
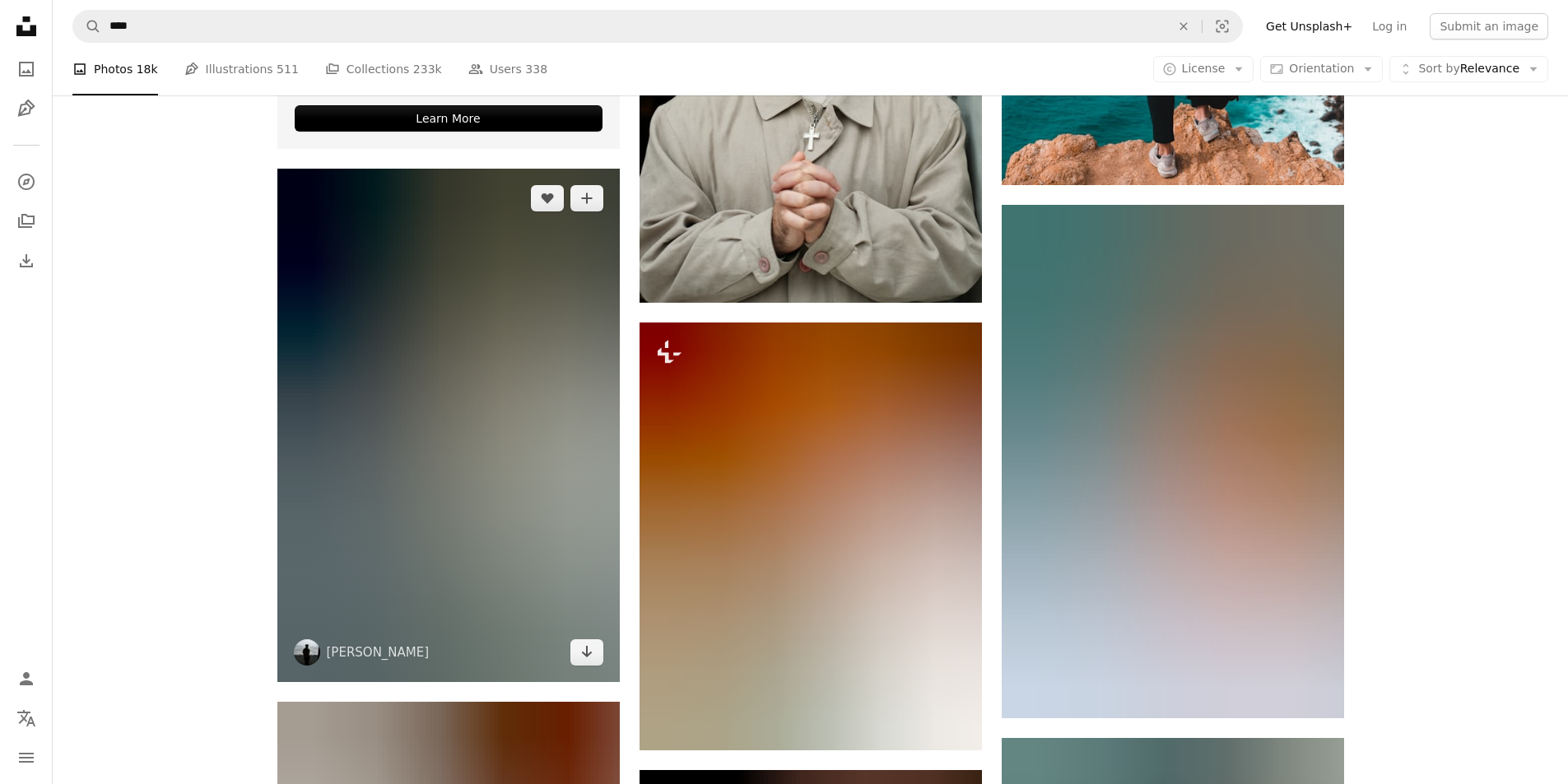
scroll to position [4442, 0]
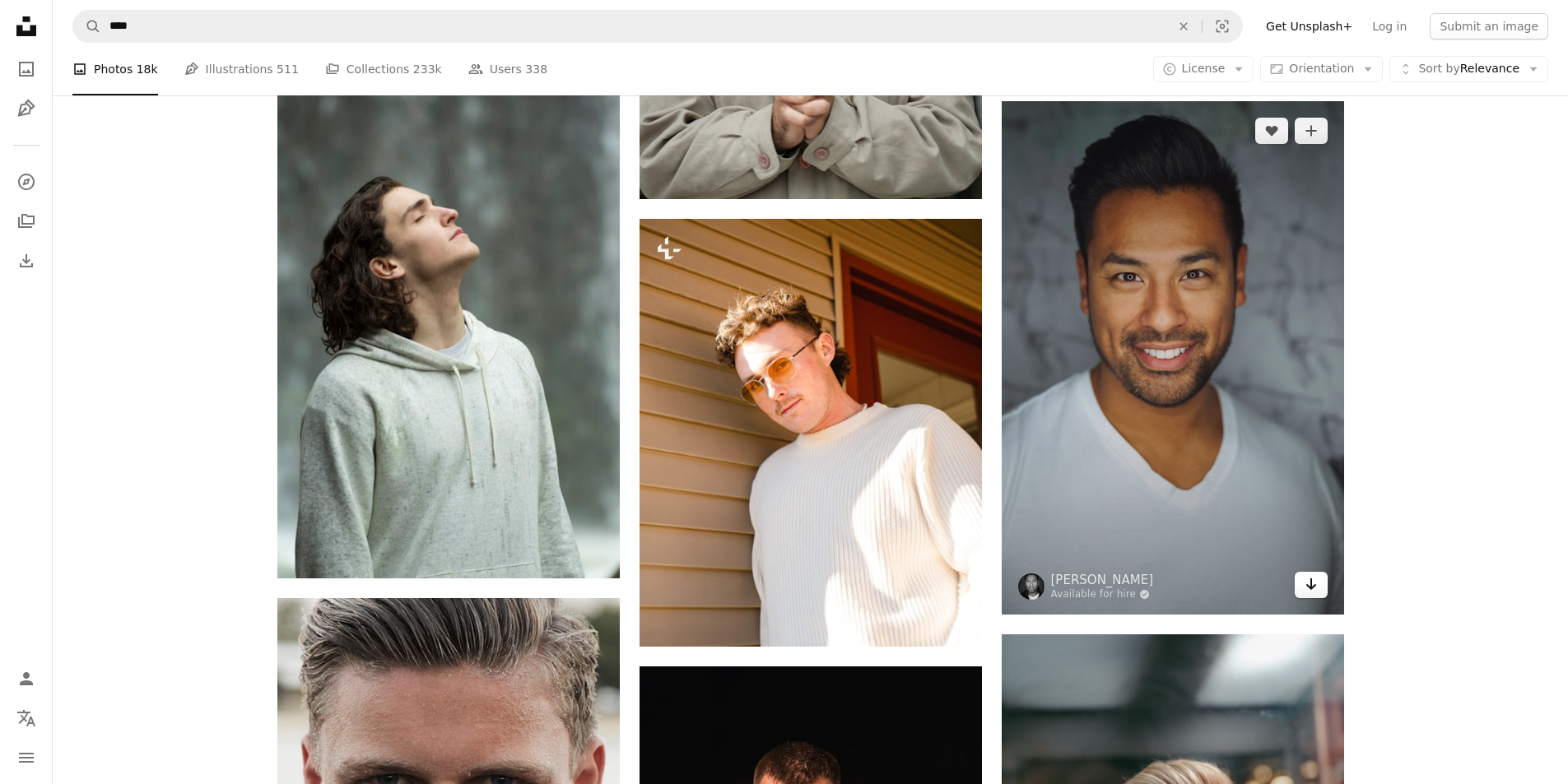
click at [1317, 595] on link "Arrow pointing down" at bounding box center [1312, 585] width 33 height 26
